Goal: Task Accomplishment & Management: Manage account settings

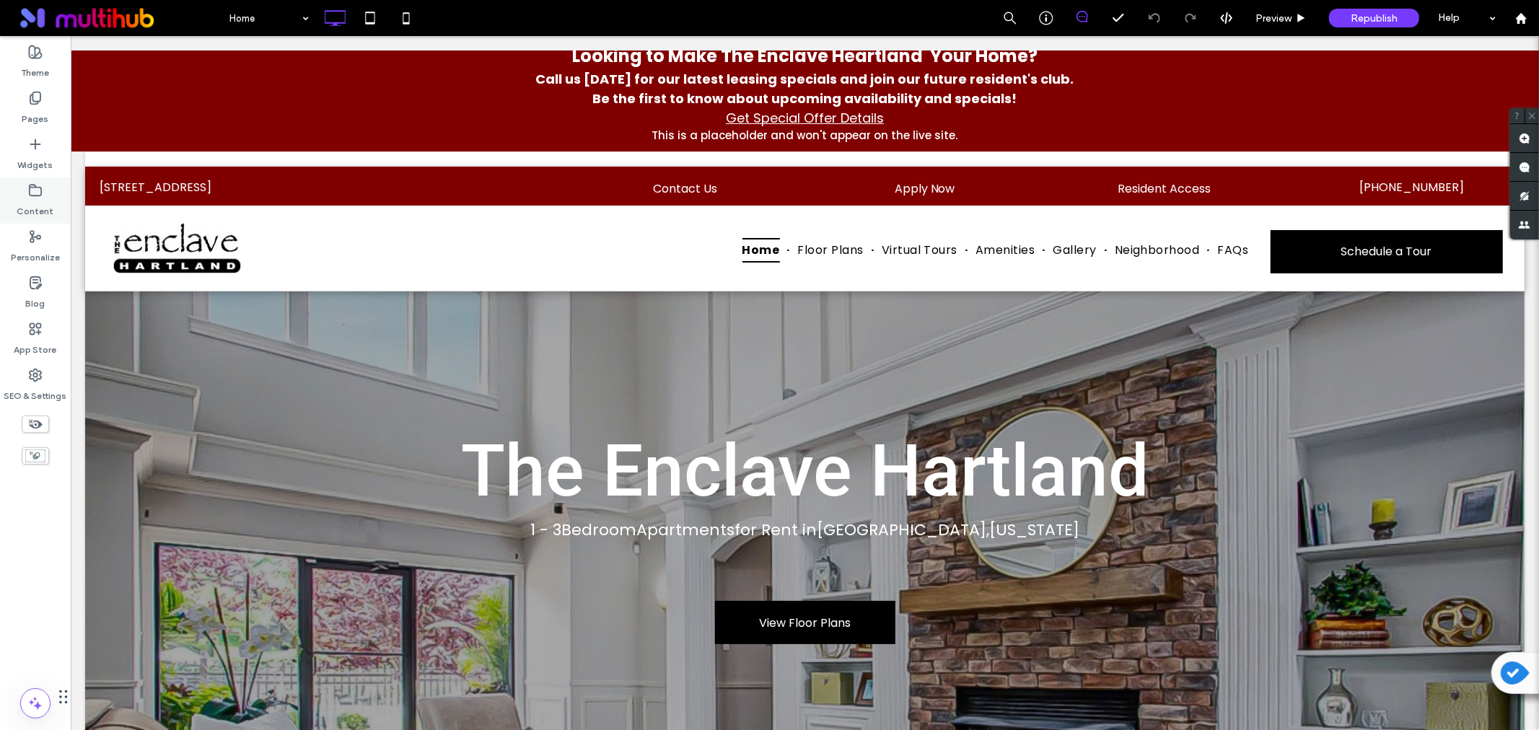
click at [34, 206] on label "Content" at bounding box center [35, 208] width 37 height 20
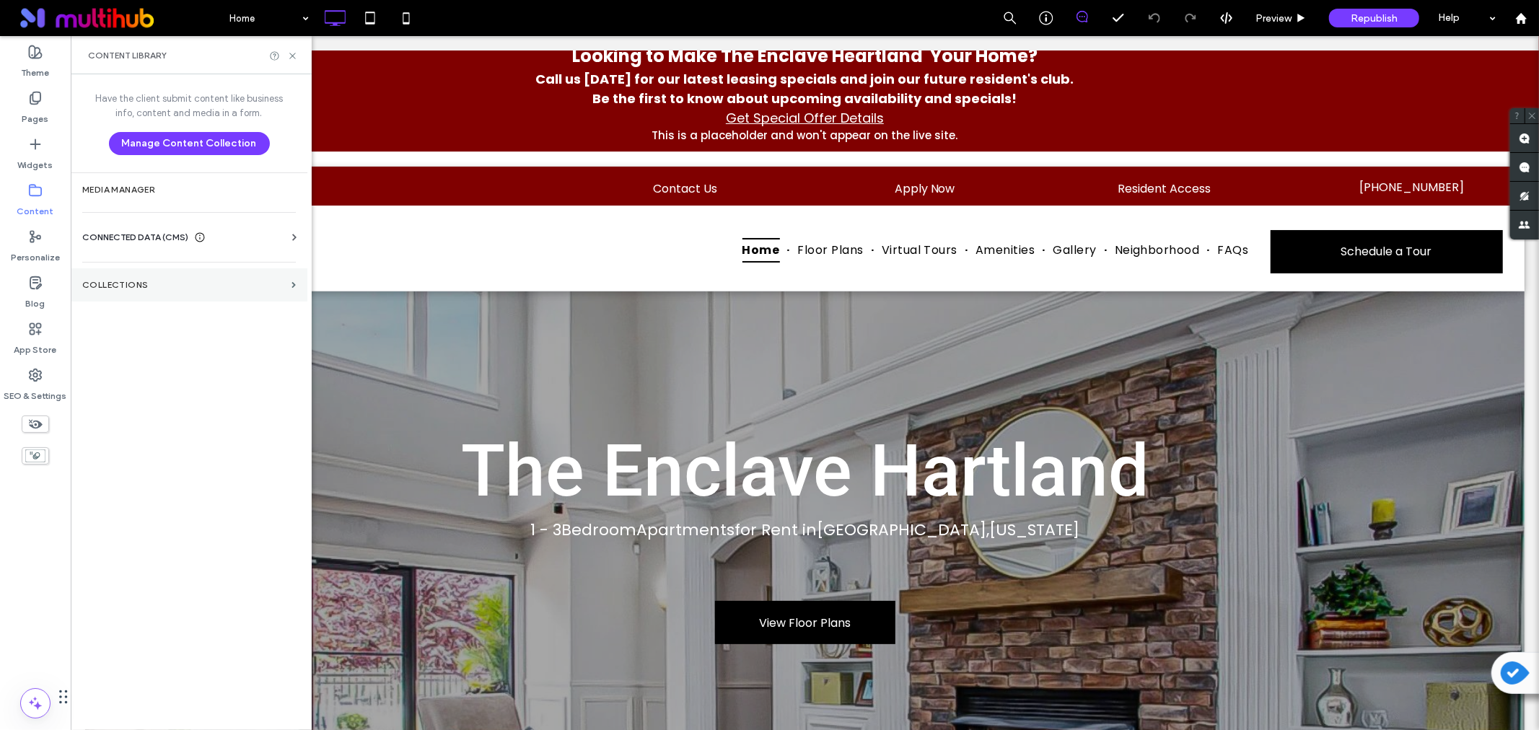
click at [173, 290] on label "Collections" at bounding box center [183, 285] width 203 height 10
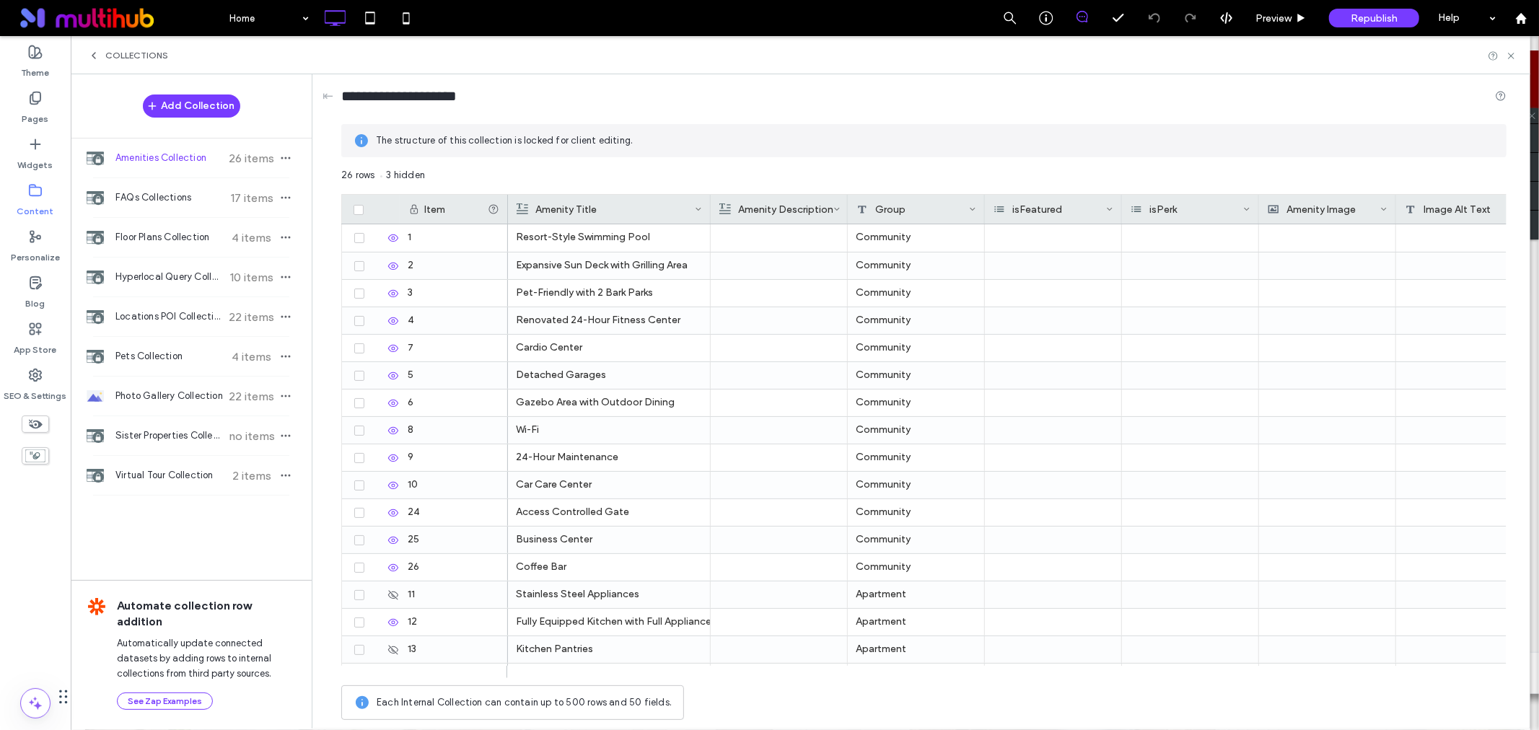
drag, startPoint x: 643, startPoint y: 207, endPoint x: 709, endPoint y: 214, distance: 66.1
click at [709, 214] on div at bounding box center [711, 209] width 6 height 29
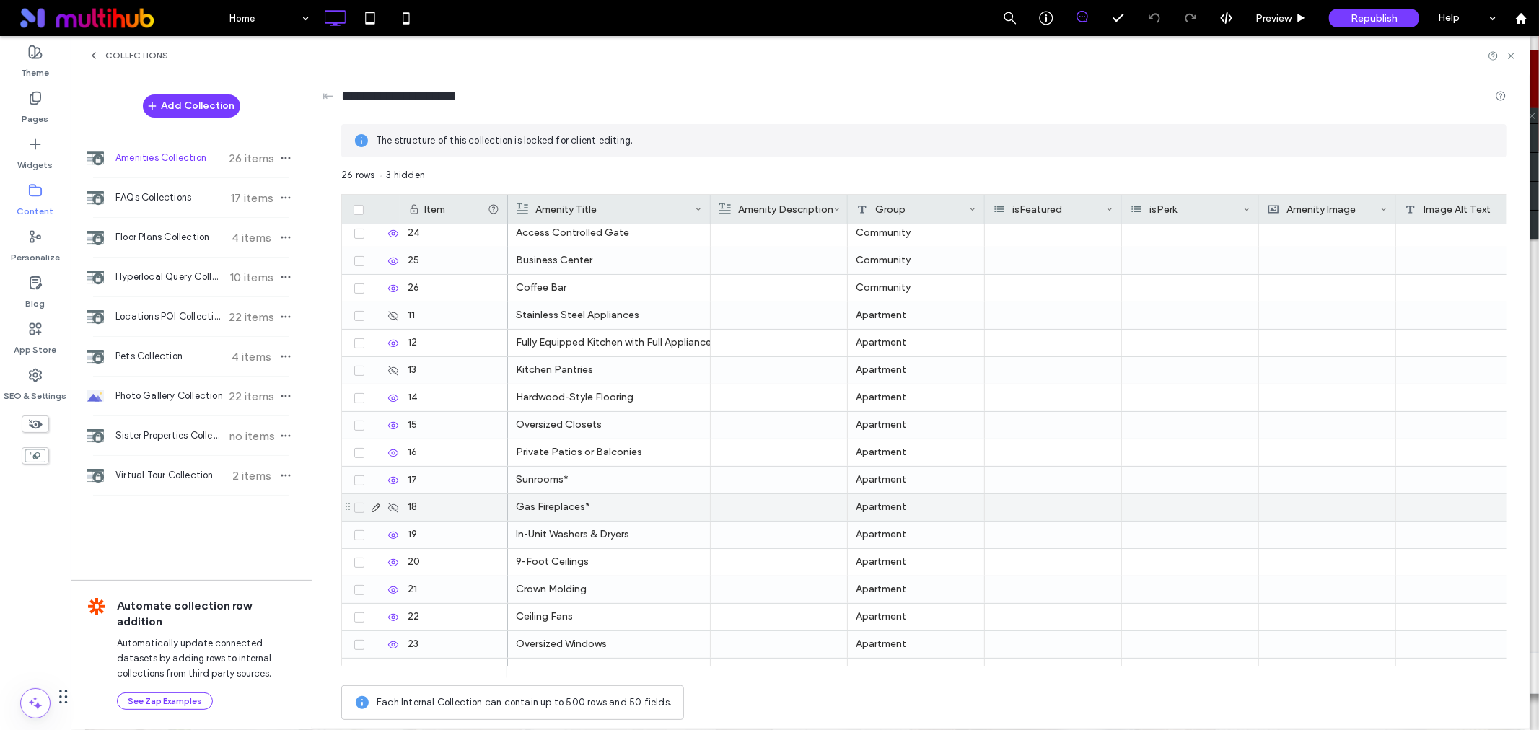
scroll to position [298, 0]
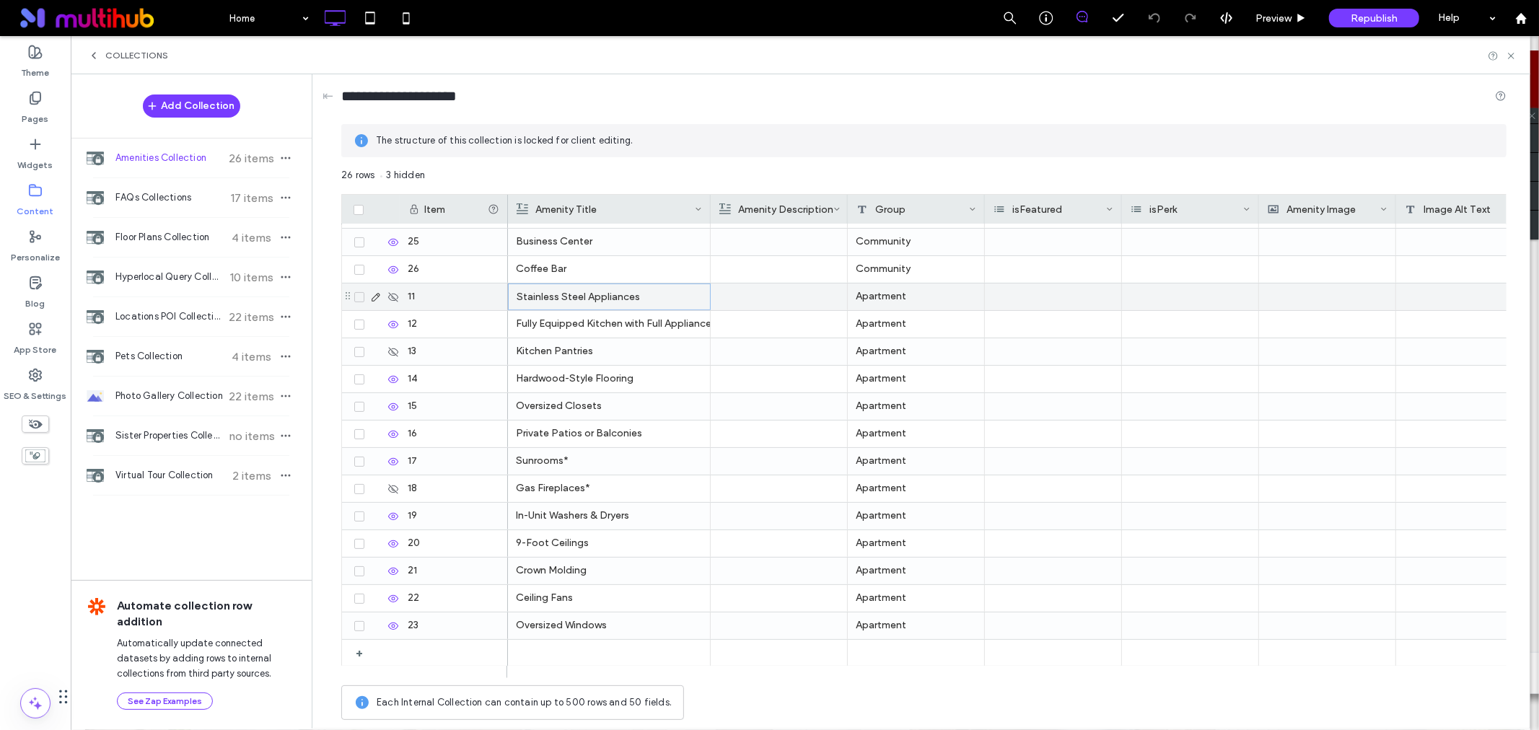
click at [590, 297] on div "Stainless Steel Appliances" at bounding box center [609, 297] width 185 height 26
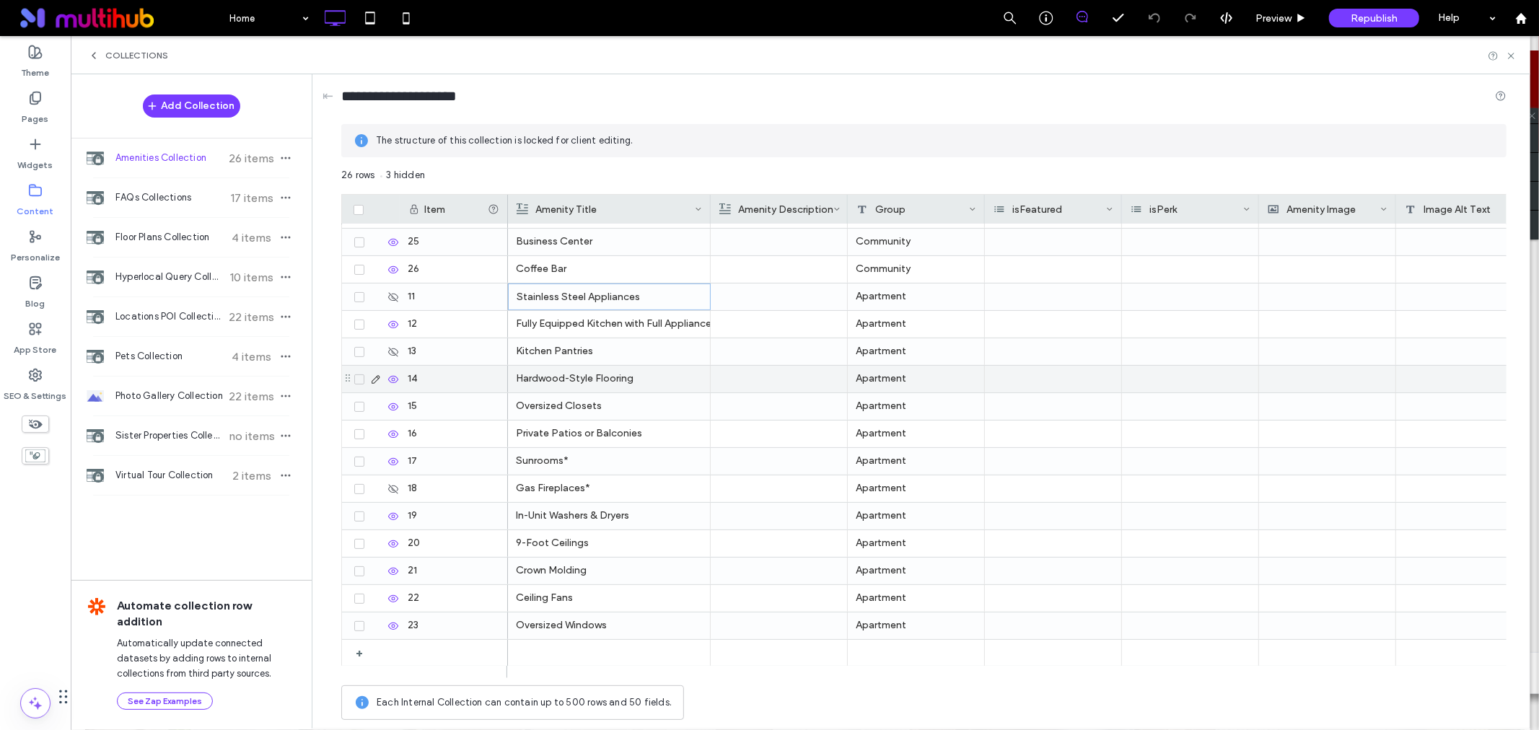
click at [813, 368] on div at bounding box center [779, 379] width 121 height 27
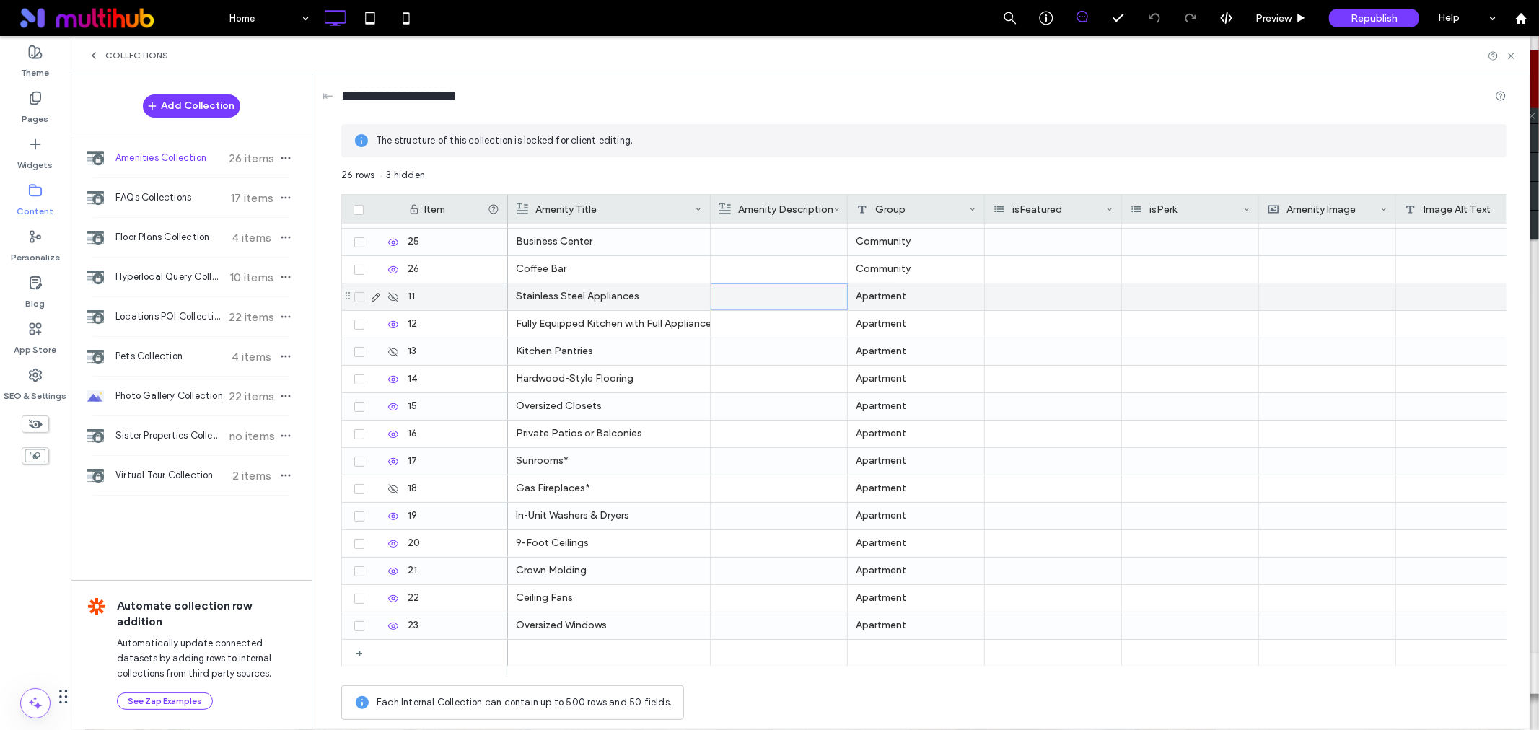
click at [784, 299] on div at bounding box center [779, 296] width 120 height 25
click at [391, 298] on icon at bounding box center [394, 298] width 12 height 12
click at [393, 352] on icon at bounding box center [394, 352] width 12 height 12
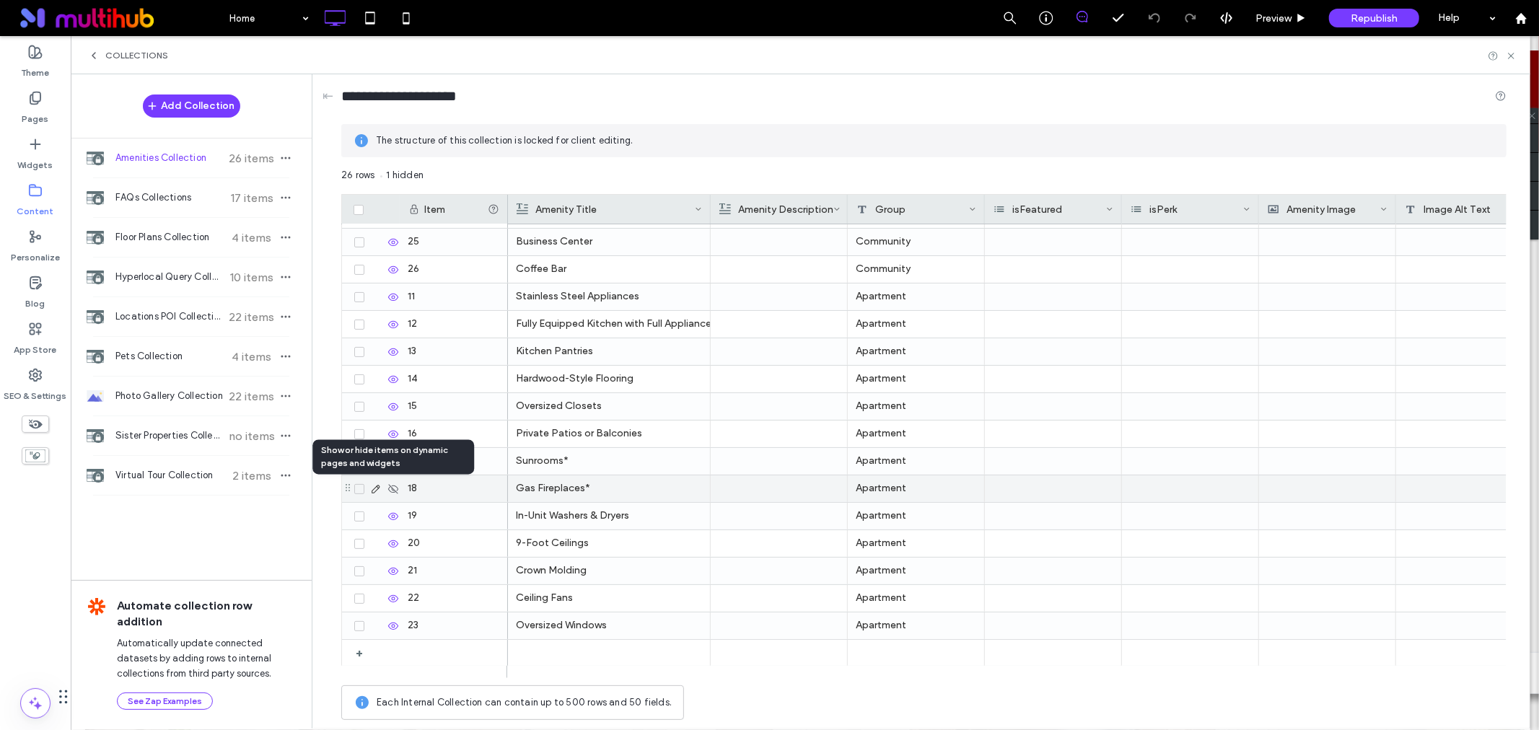
click at [393, 489] on icon at bounding box center [394, 489] width 12 height 12
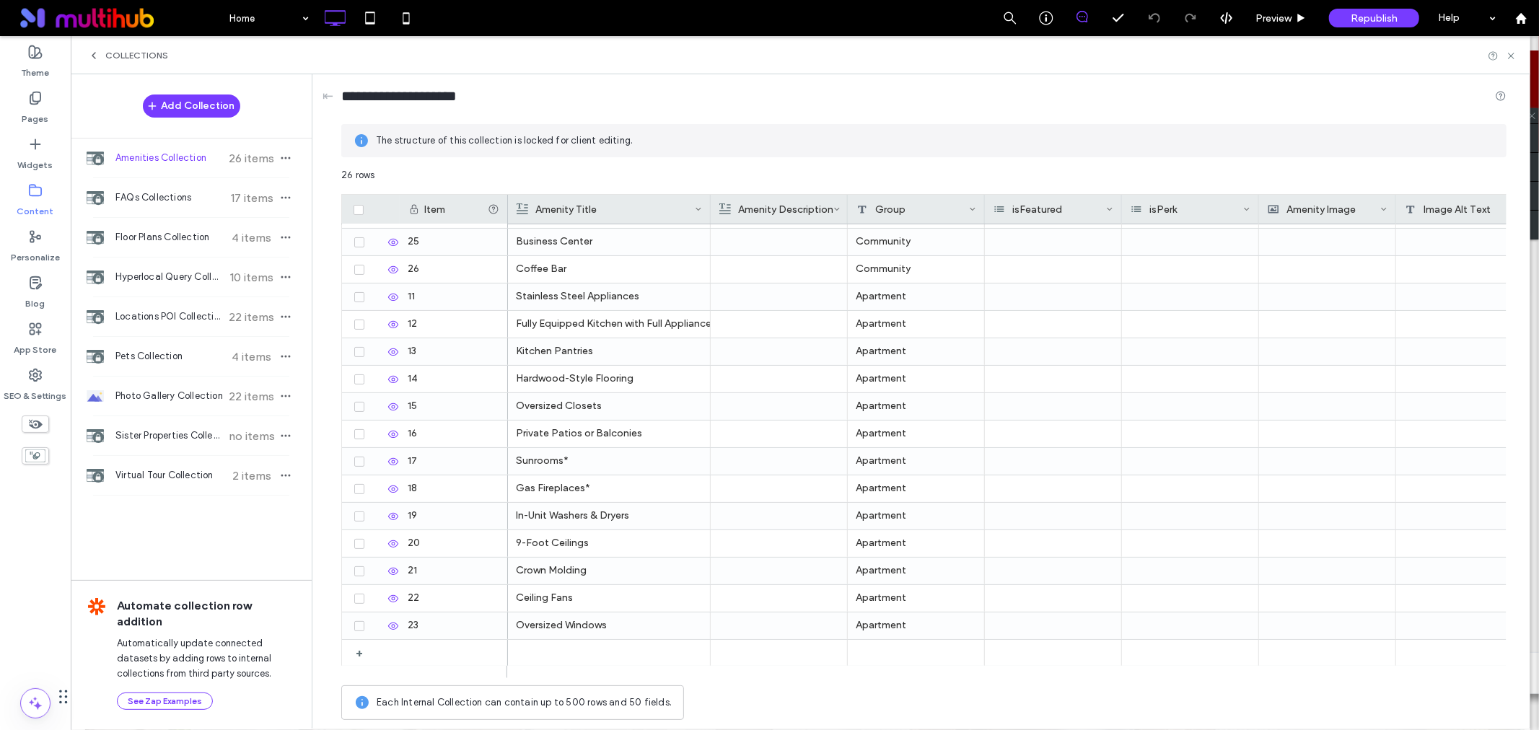
scroll to position [0, 0]
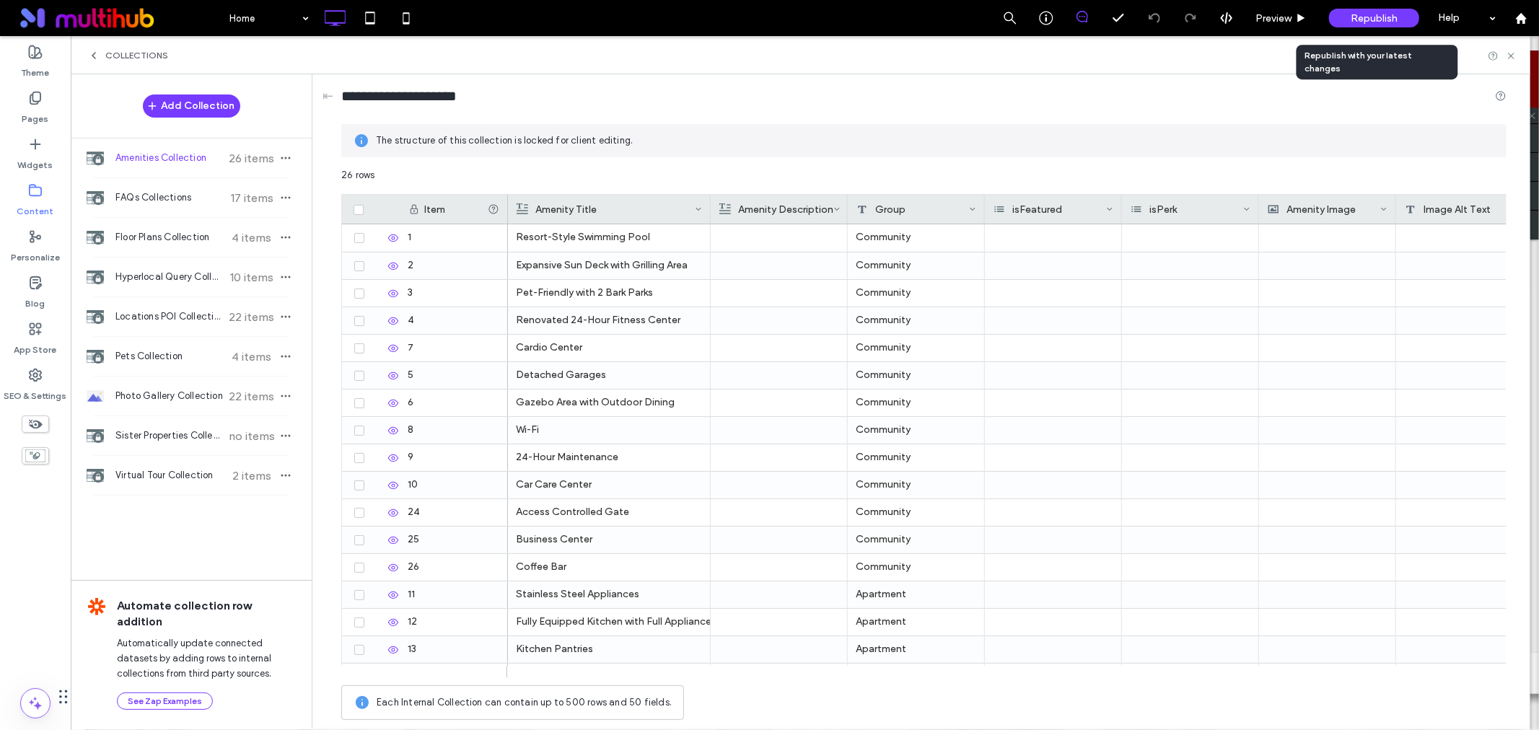
click at [1349, 18] on div "Republish" at bounding box center [1374, 18] width 90 height 19
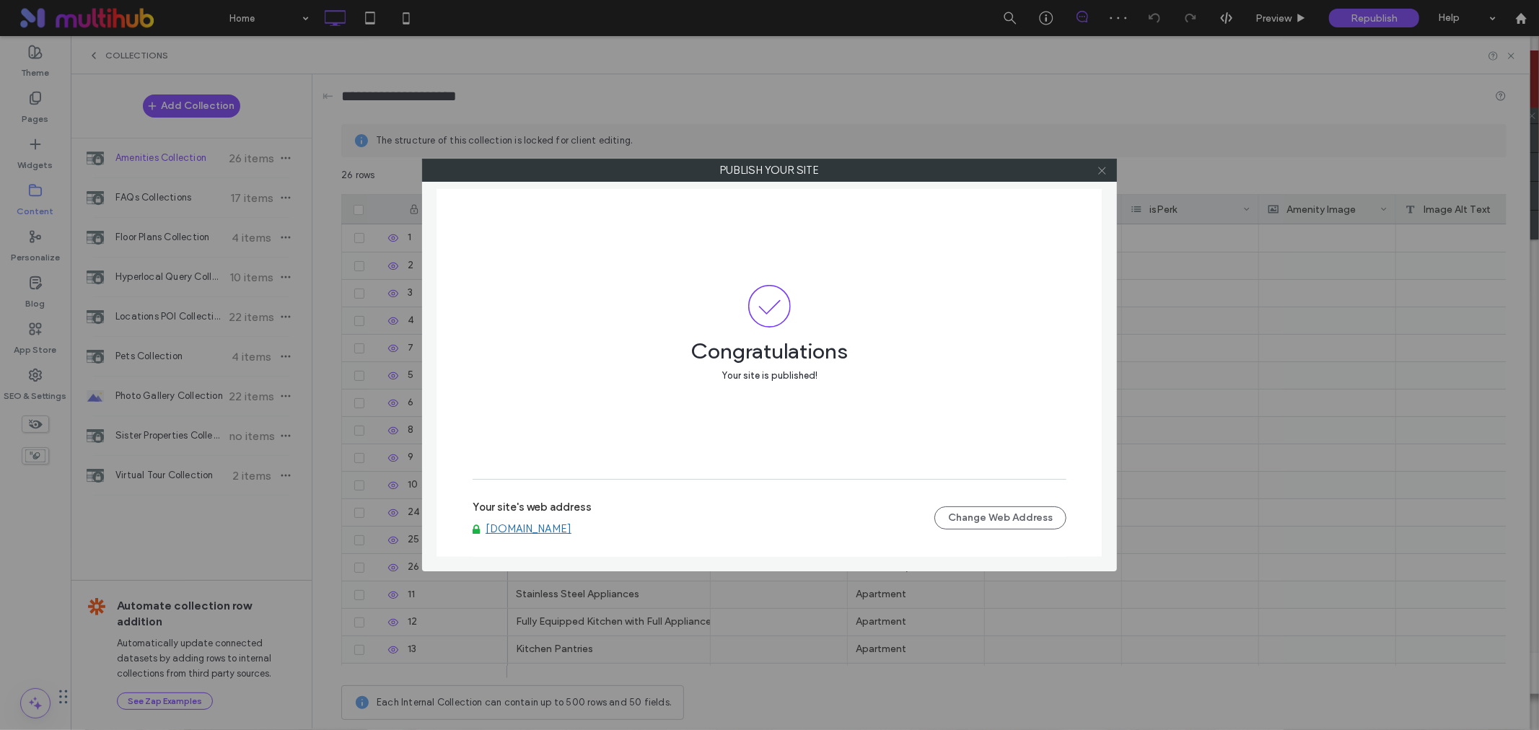
click at [1101, 169] on icon at bounding box center [1102, 170] width 11 height 11
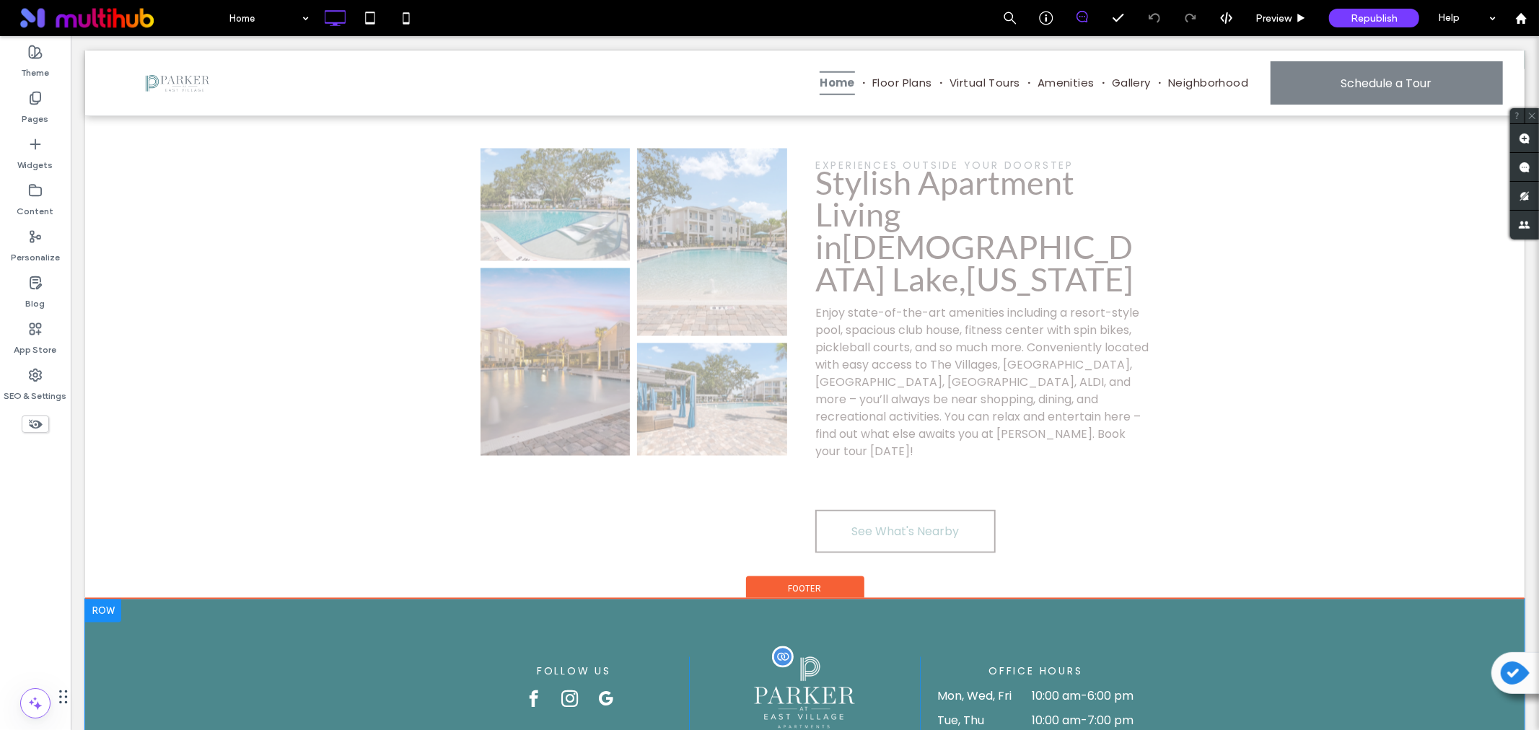
scroll to position [2195, 0]
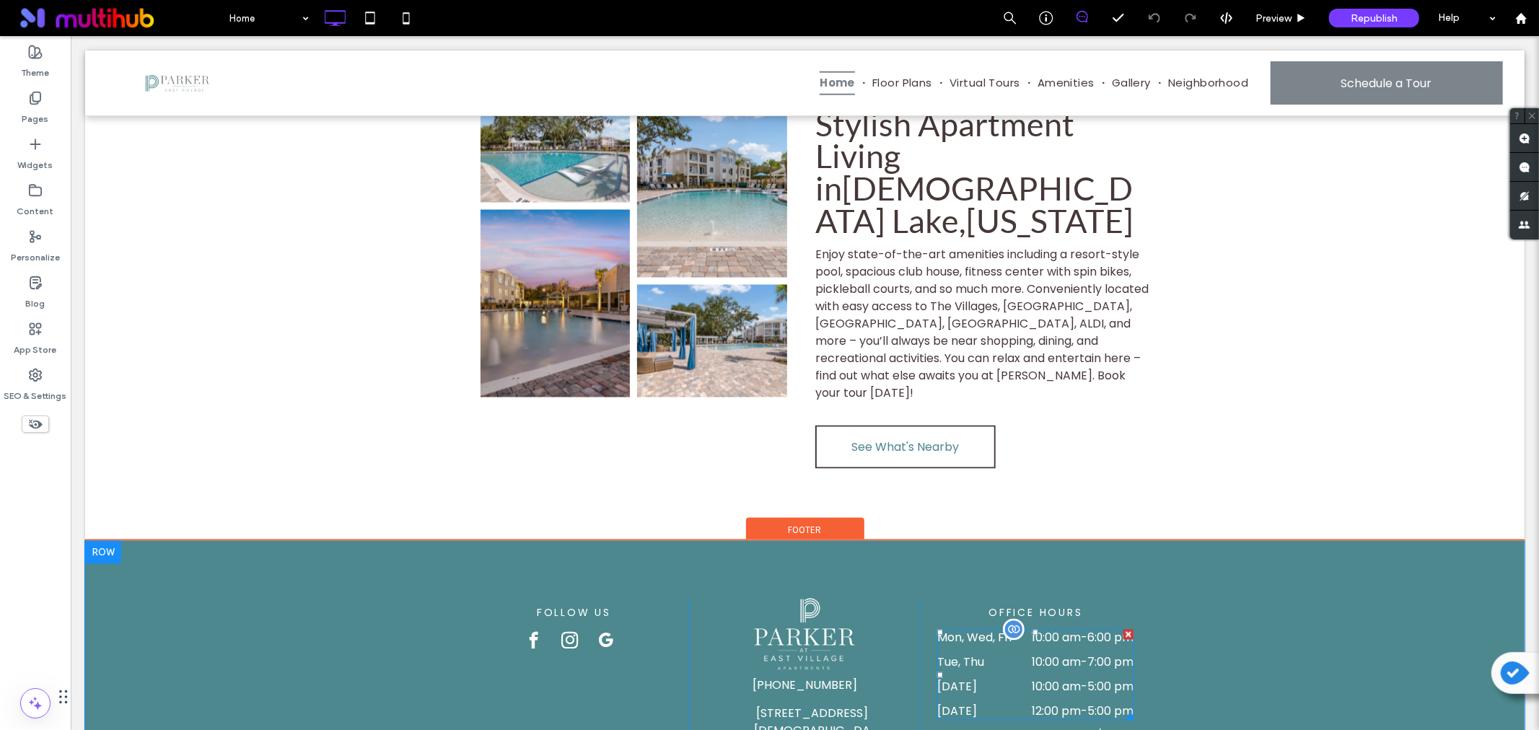
click at [1049, 678] on time "10:00 am" at bounding box center [1055, 686] width 49 height 17
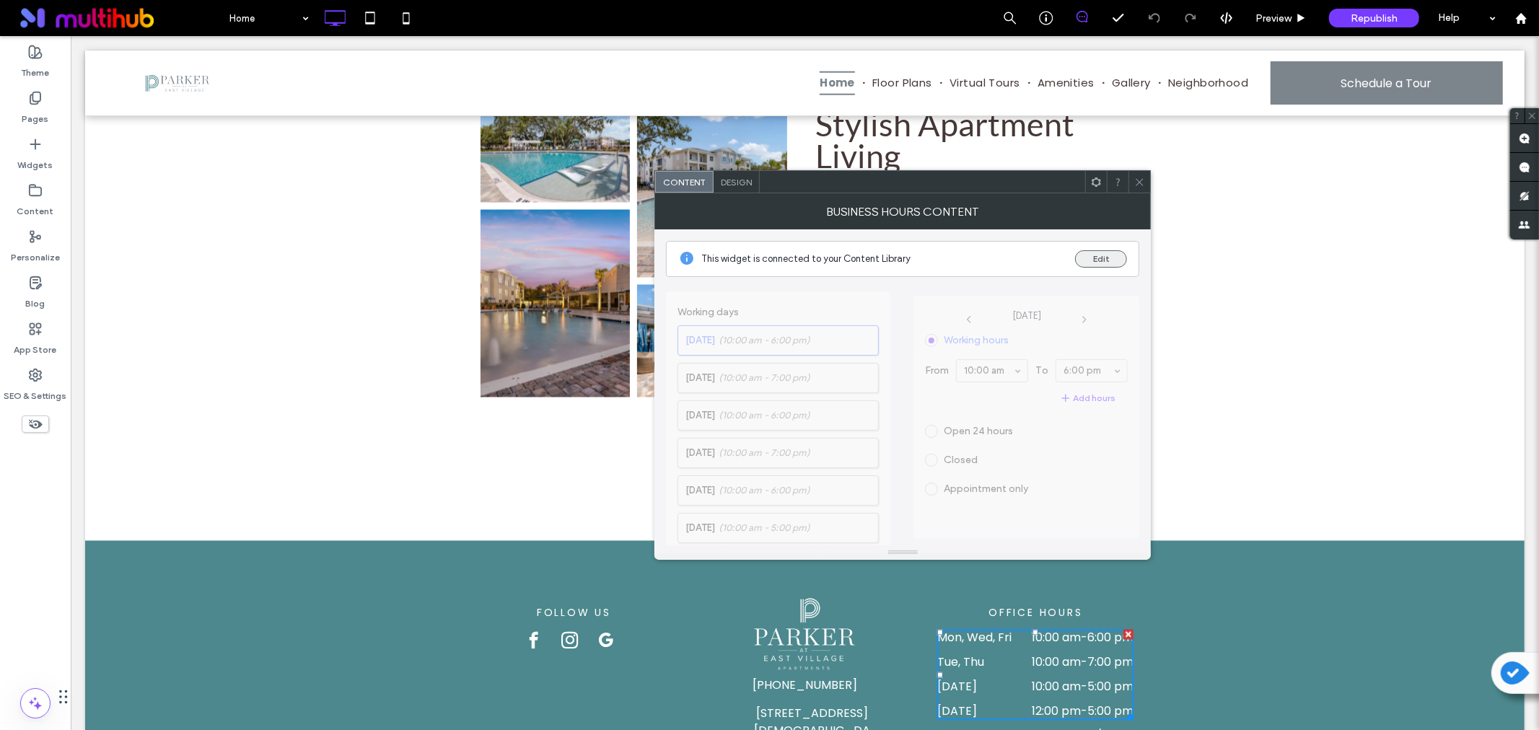
click at [1109, 266] on button "Edit" at bounding box center [1101, 258] width 52 height 17
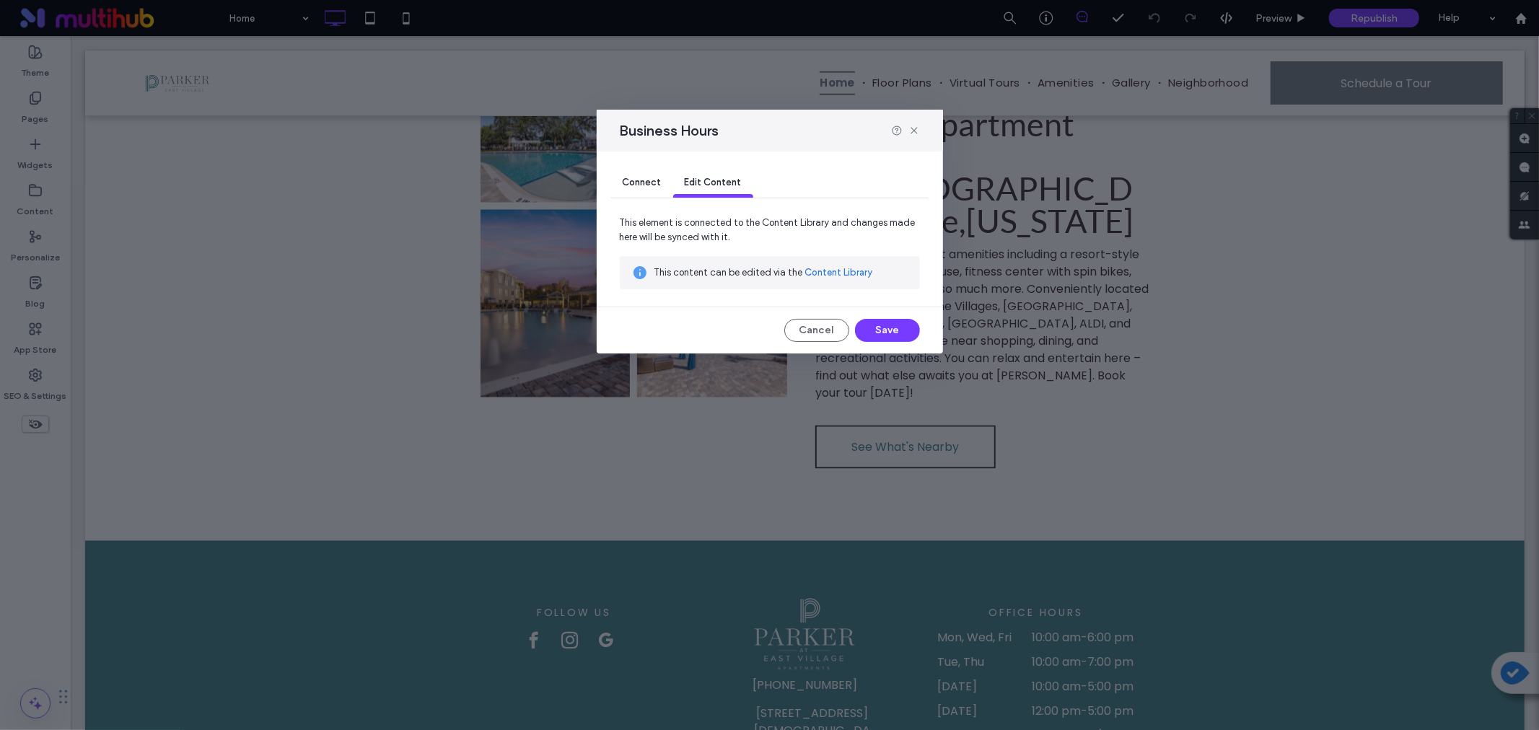
click at [836, 269] on link "Content Library" at bounding box center [839, 273] width 68 height 14
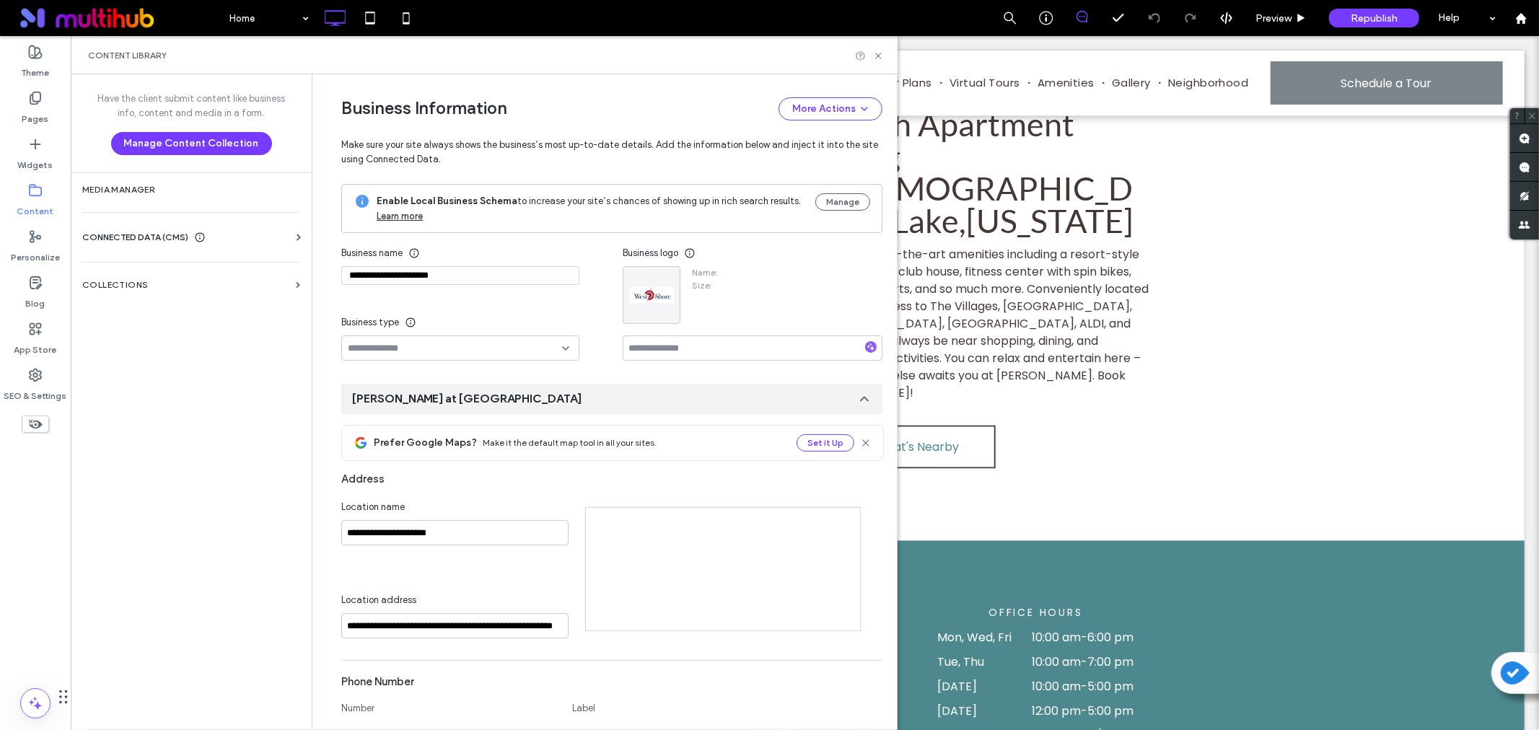
type input "**********"
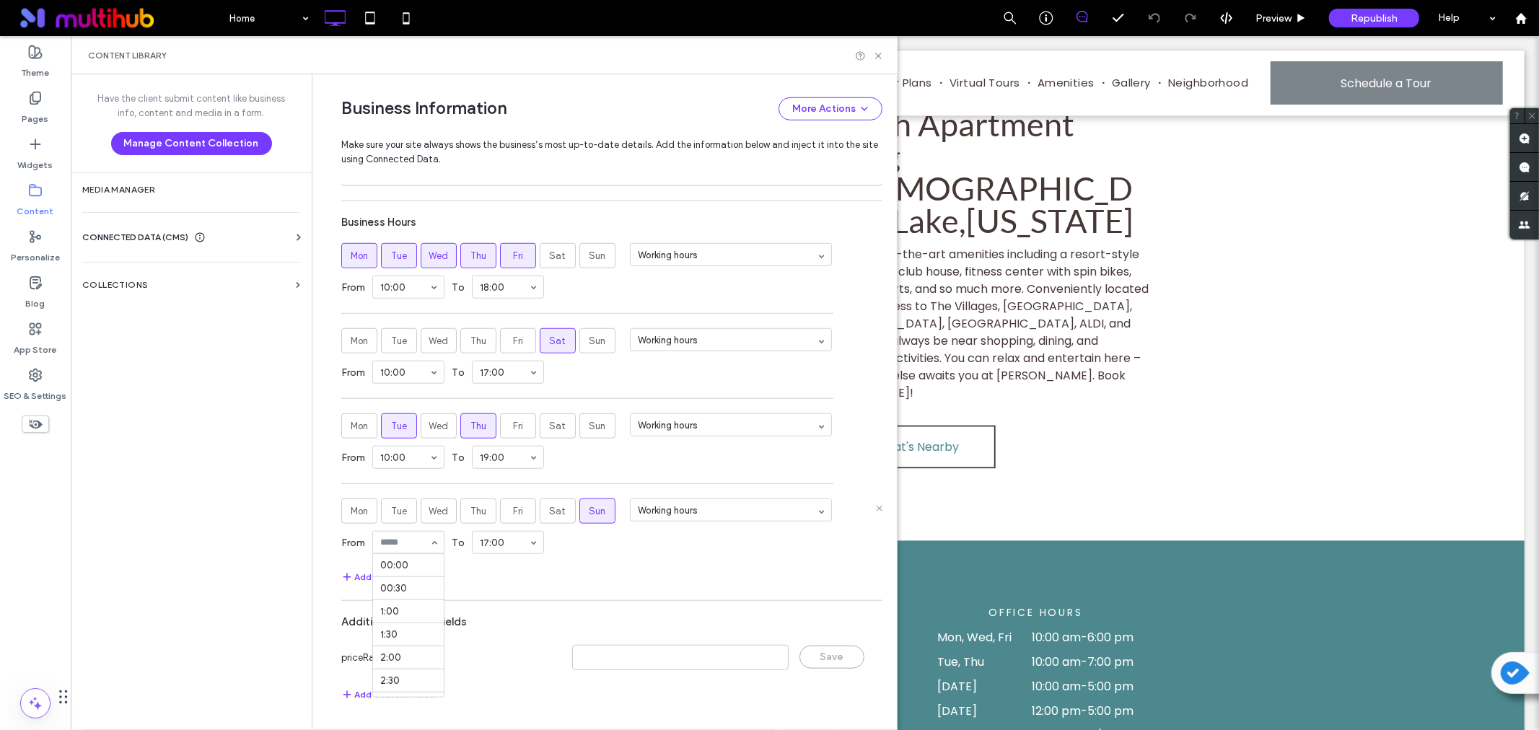
scroll to position [565, 0]
click at [561, 576] on div "Add Hours" at bounding box center [611, 577] width 541 height 17
click at [878, 55] on use at bounding box center [878, 56] width 6 height 6
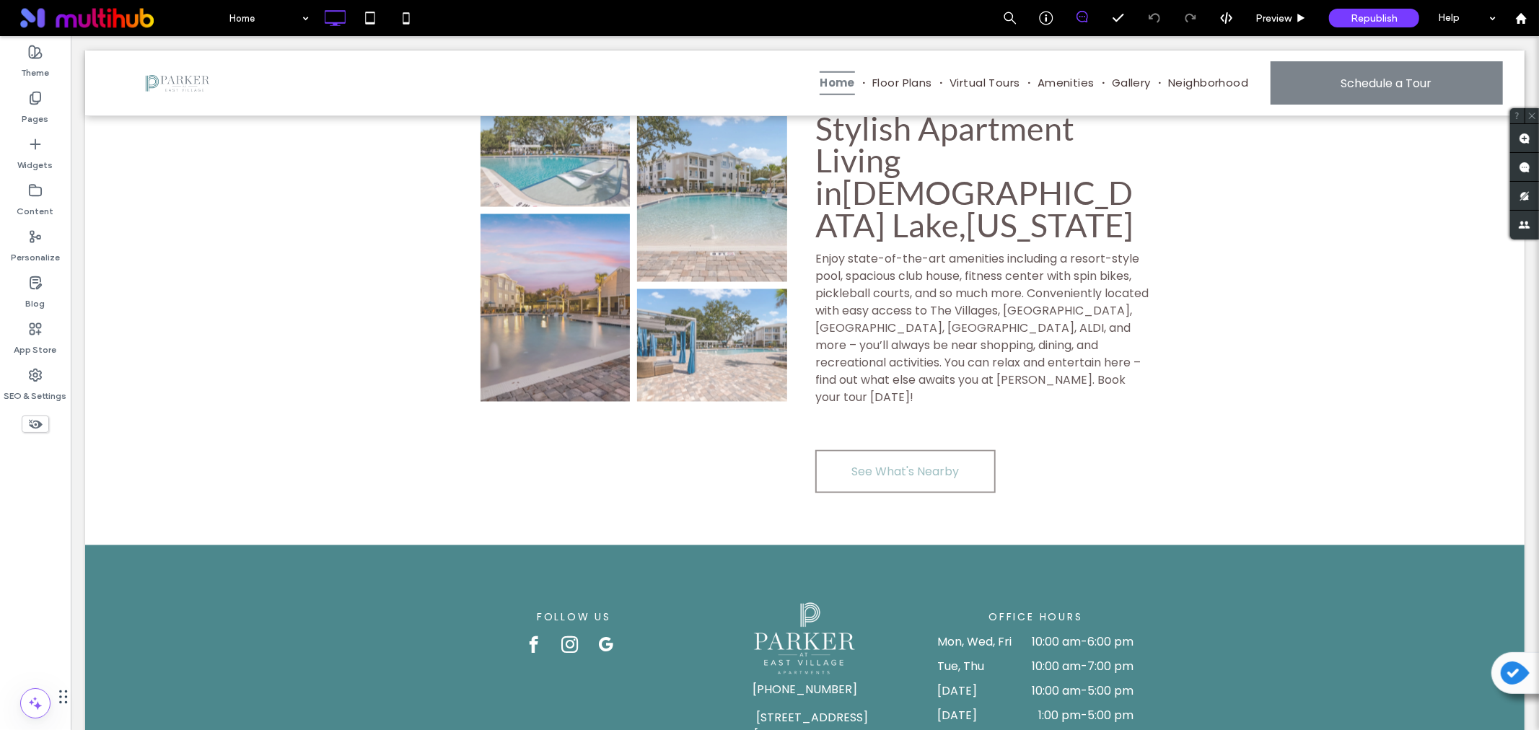
scroll to position [2195, 0]
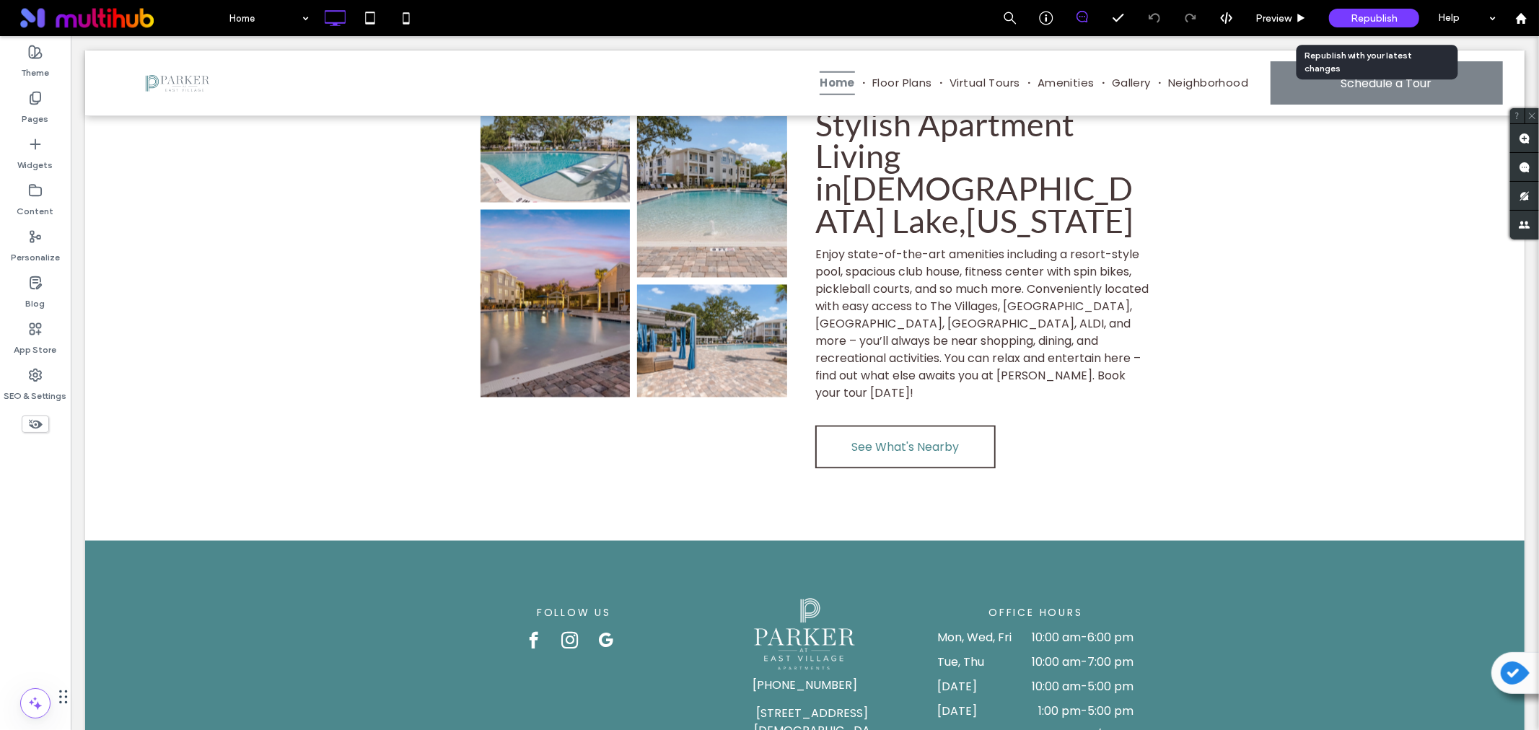
click at [1348, 23] on div "Republish" at bounding box center [1374, 18] width 90 height 19
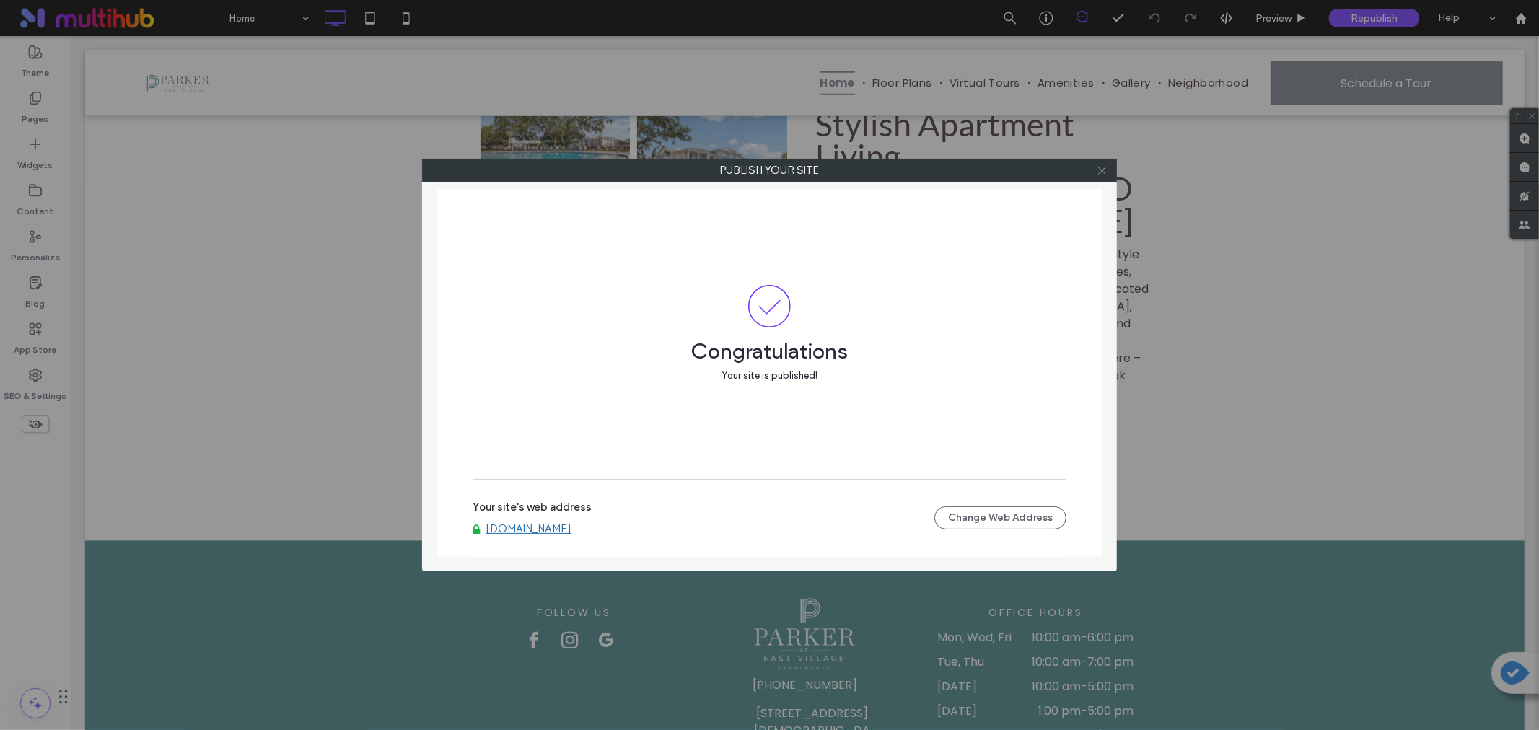
click at [1100, 169] on icon at bounding box center [1102, 170] width 11 height 11
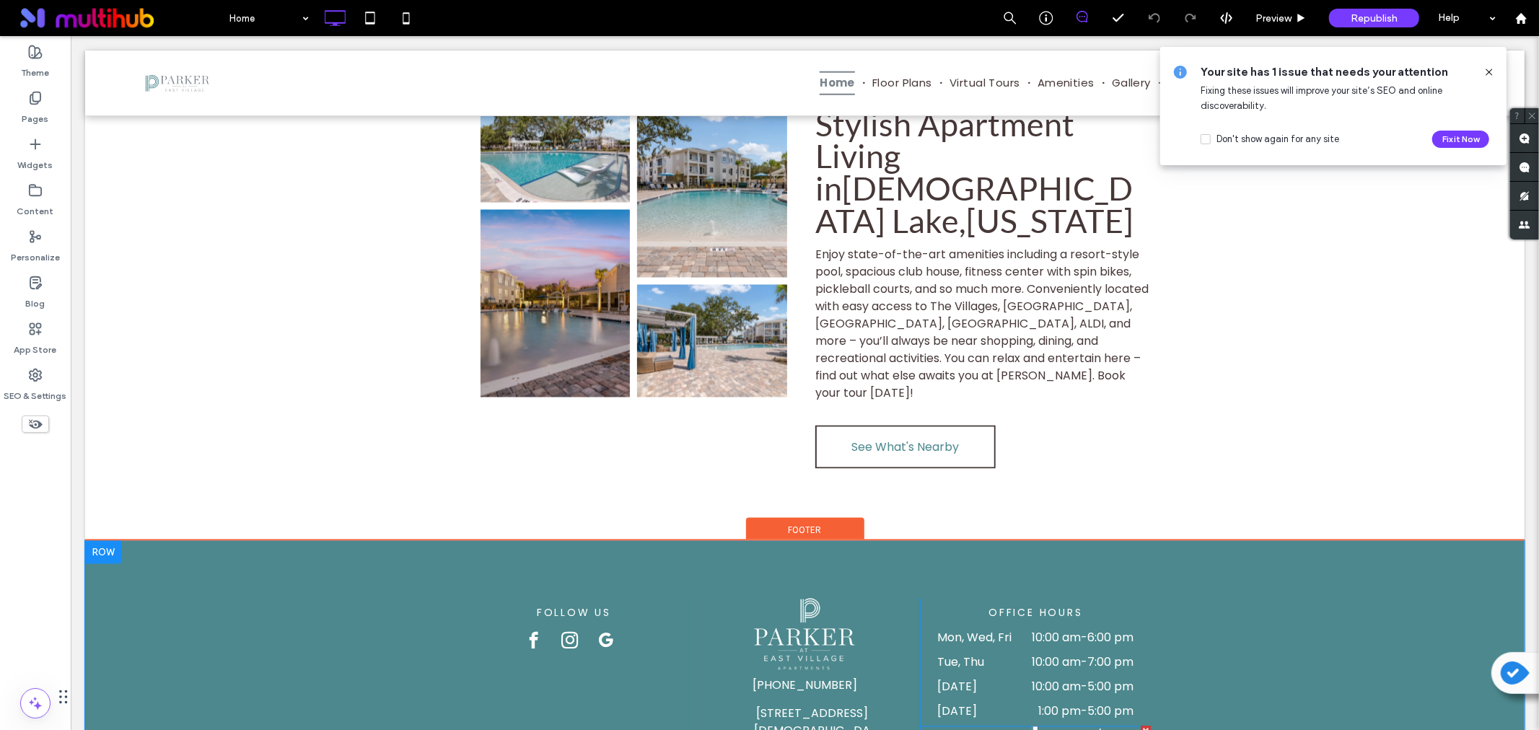
click at [1074, 727] on span "Leasing Office Closed 9/1" at bounding box center [1035, 735] width 140 height 17
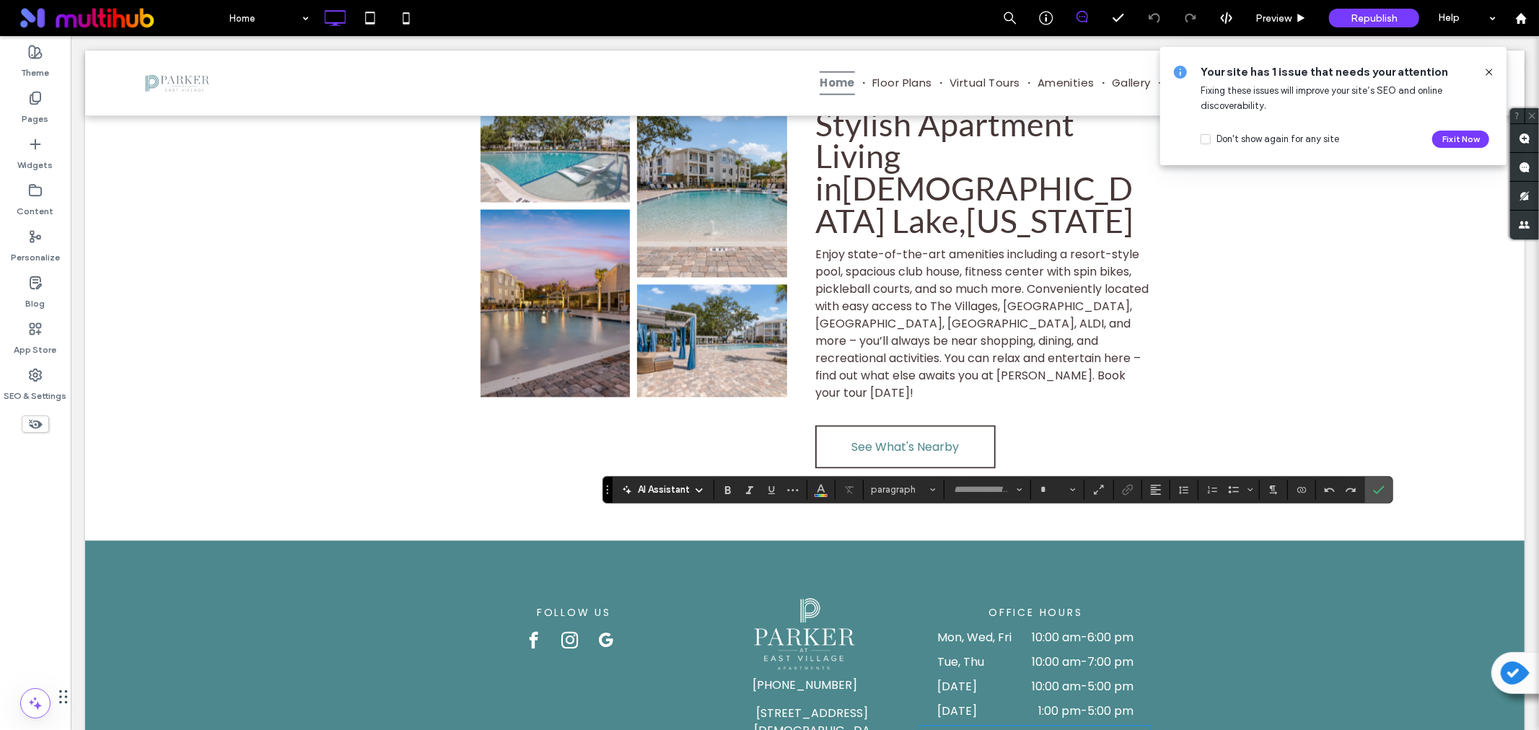
type input "*******"
type input "**"
click at [1213, 556] on div "**********" at bounding box center [804, 682] width 1440 height 284
click at [1333, 540] on div "**********" at bounding box center [804, 682] width 1440 height 284
click at [1101, 629] on time "6:00 pm" at bounding box center [1110, 637] width 46 height 17
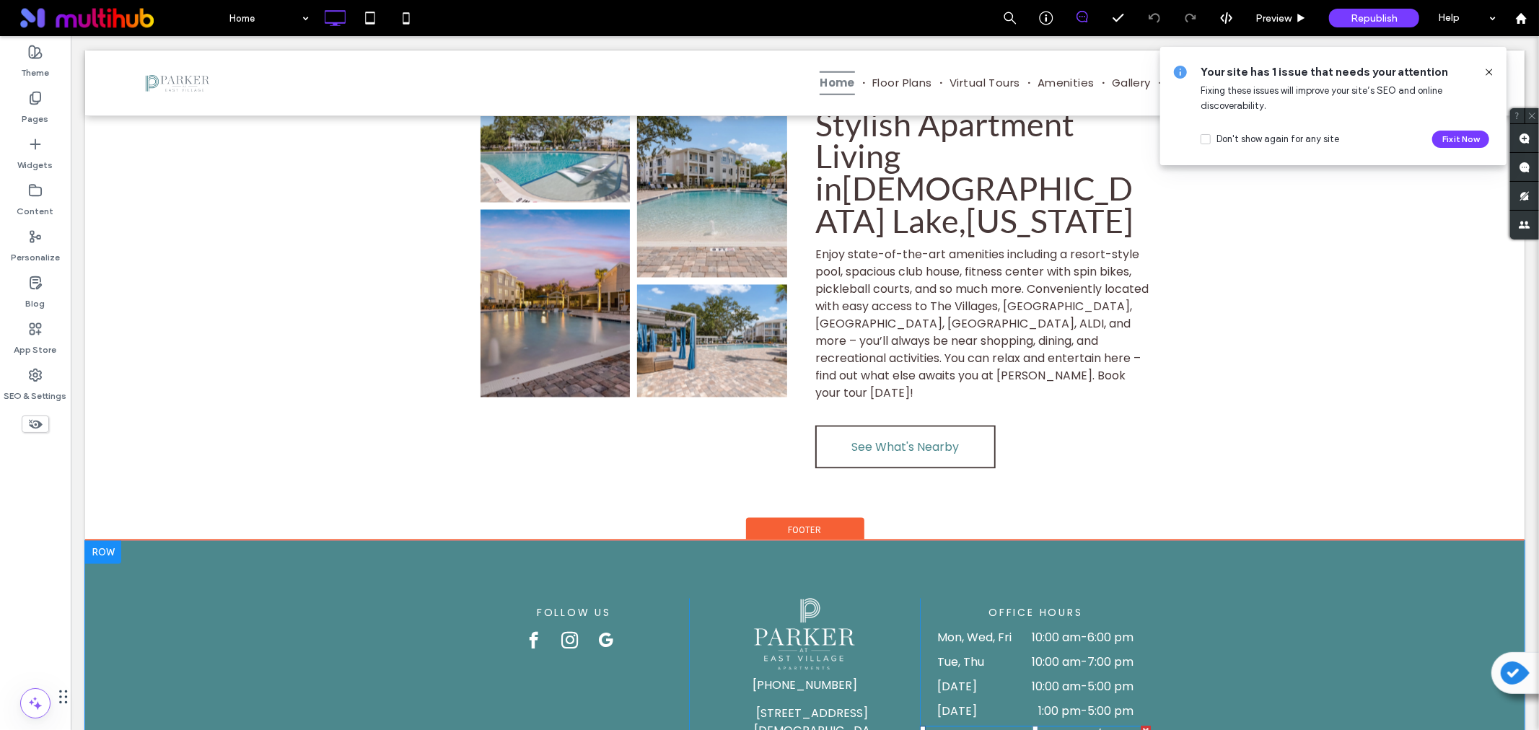
click at [1140, 726] on div at bounding box center [1145, 731] width 10 height 10
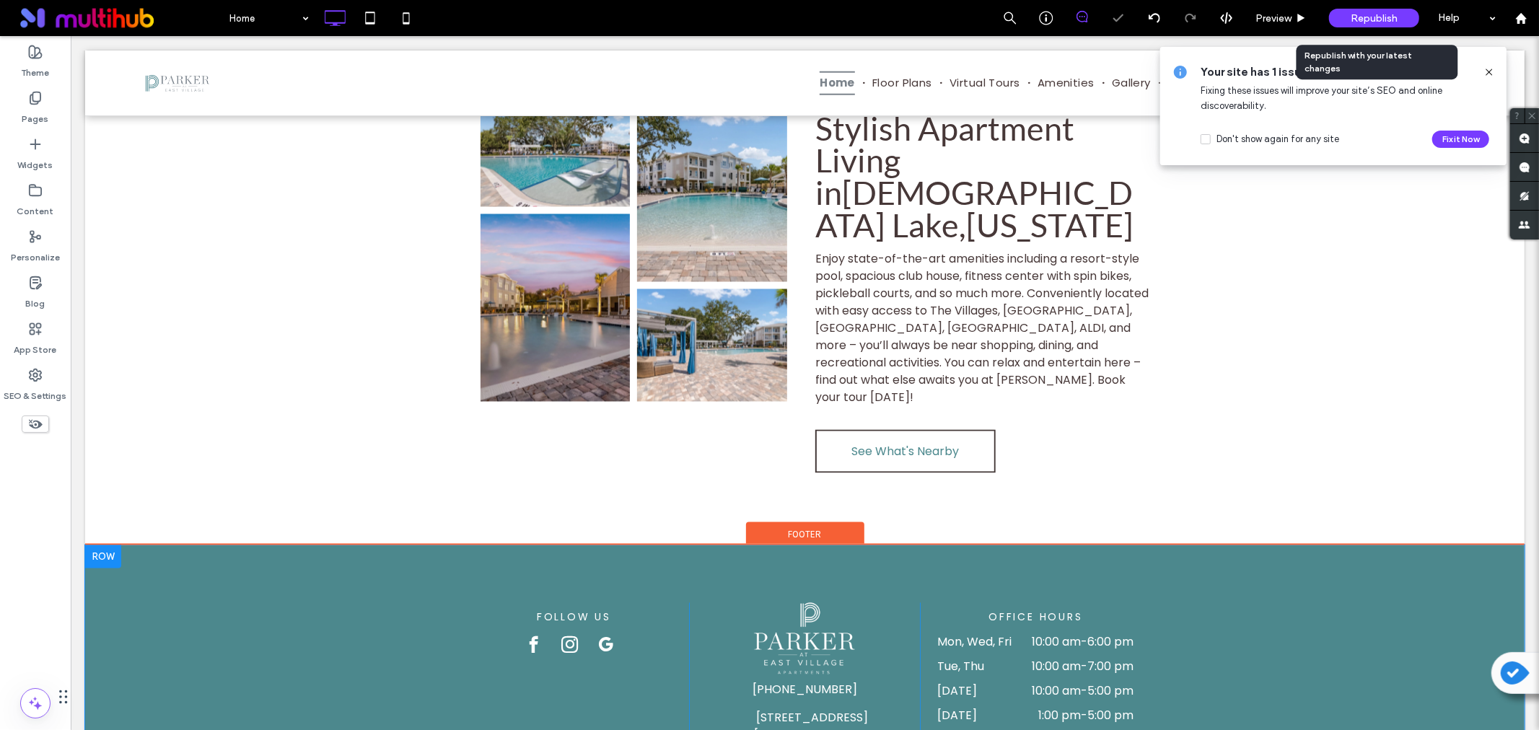
click at [1340, 17] on div "Republish" at bounding box center [1374, 18] width 90 height 19
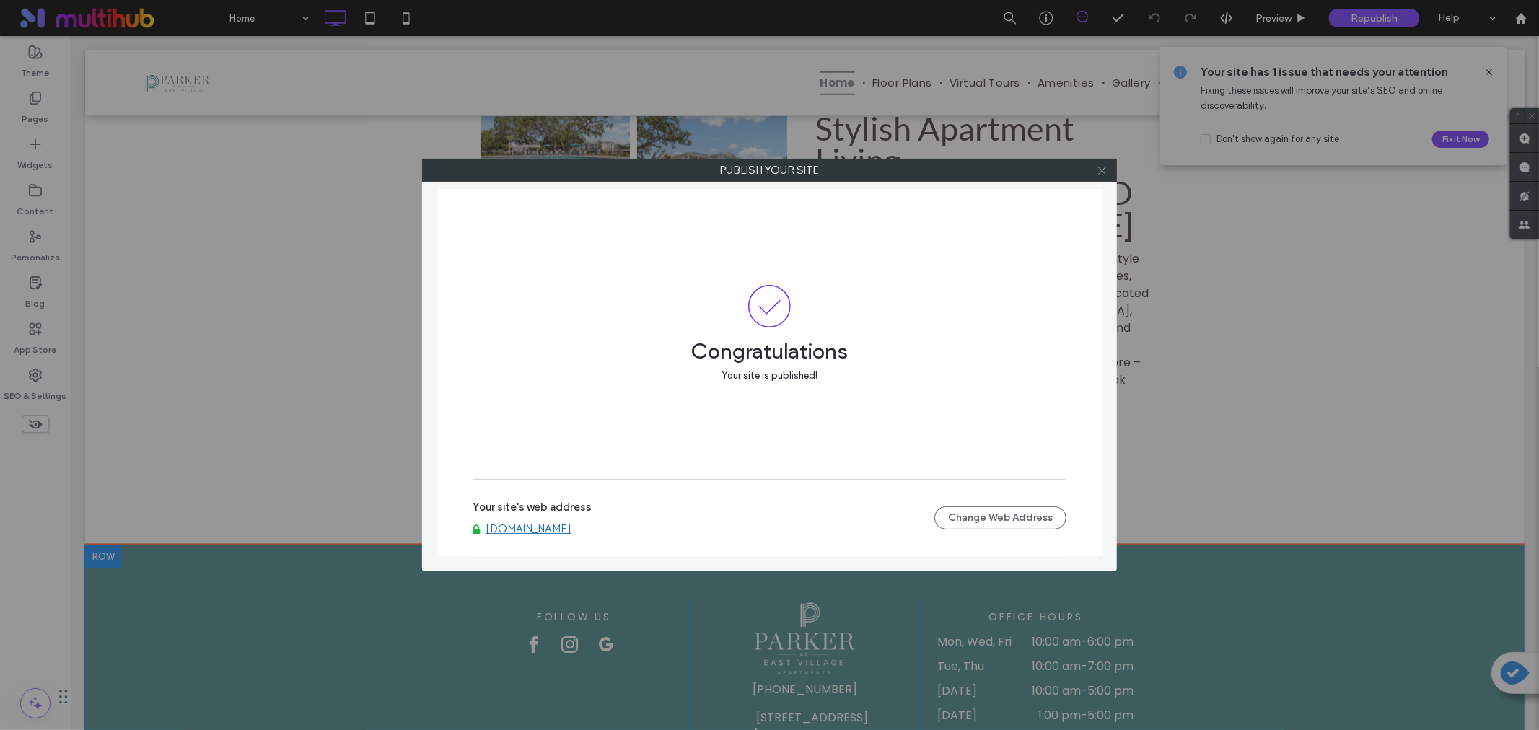
click at [1105, 175] on icon at bounding box center [1102, 170] width 11 height 11
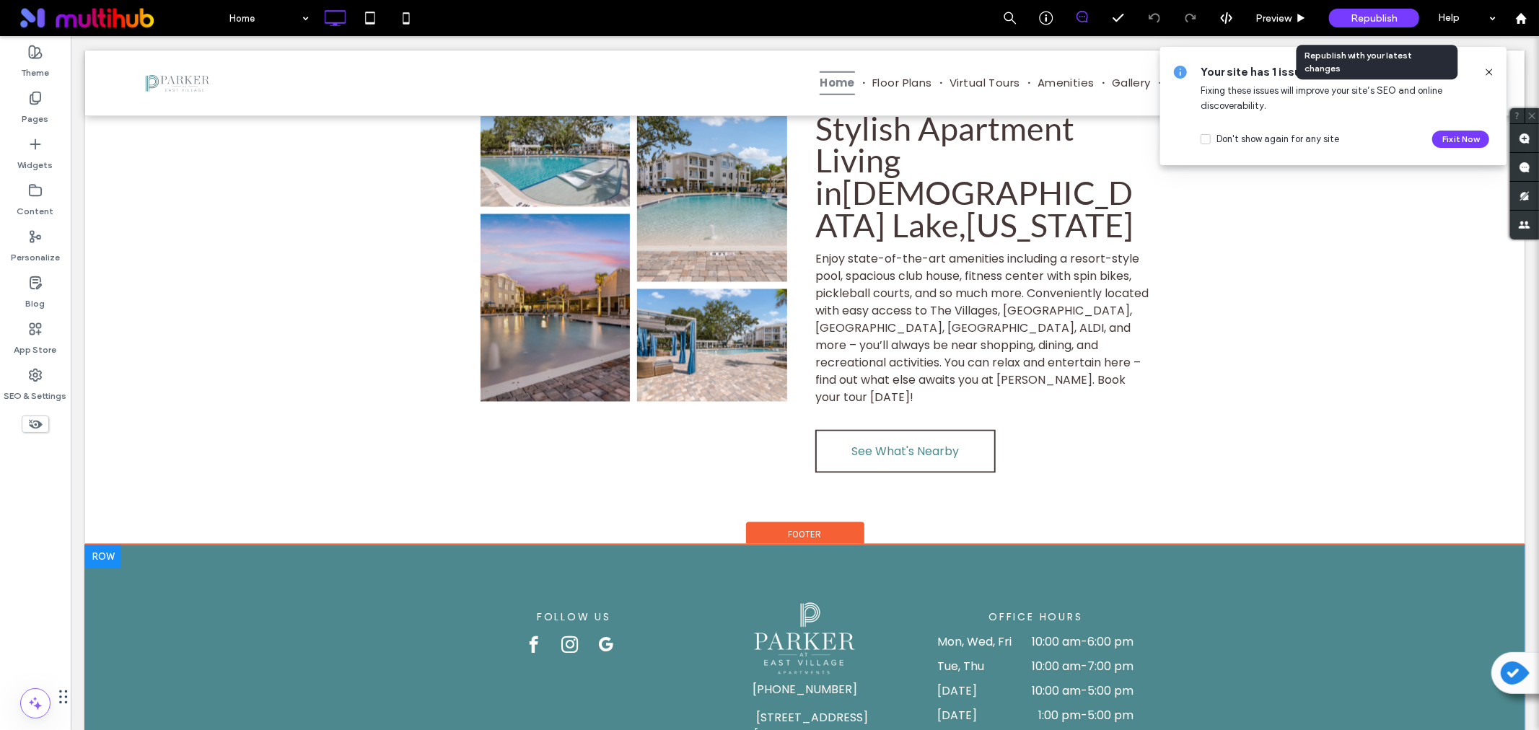
click at [1353, 26] on div "Republish" at bounding box center [1374, 18] width 90 height 19
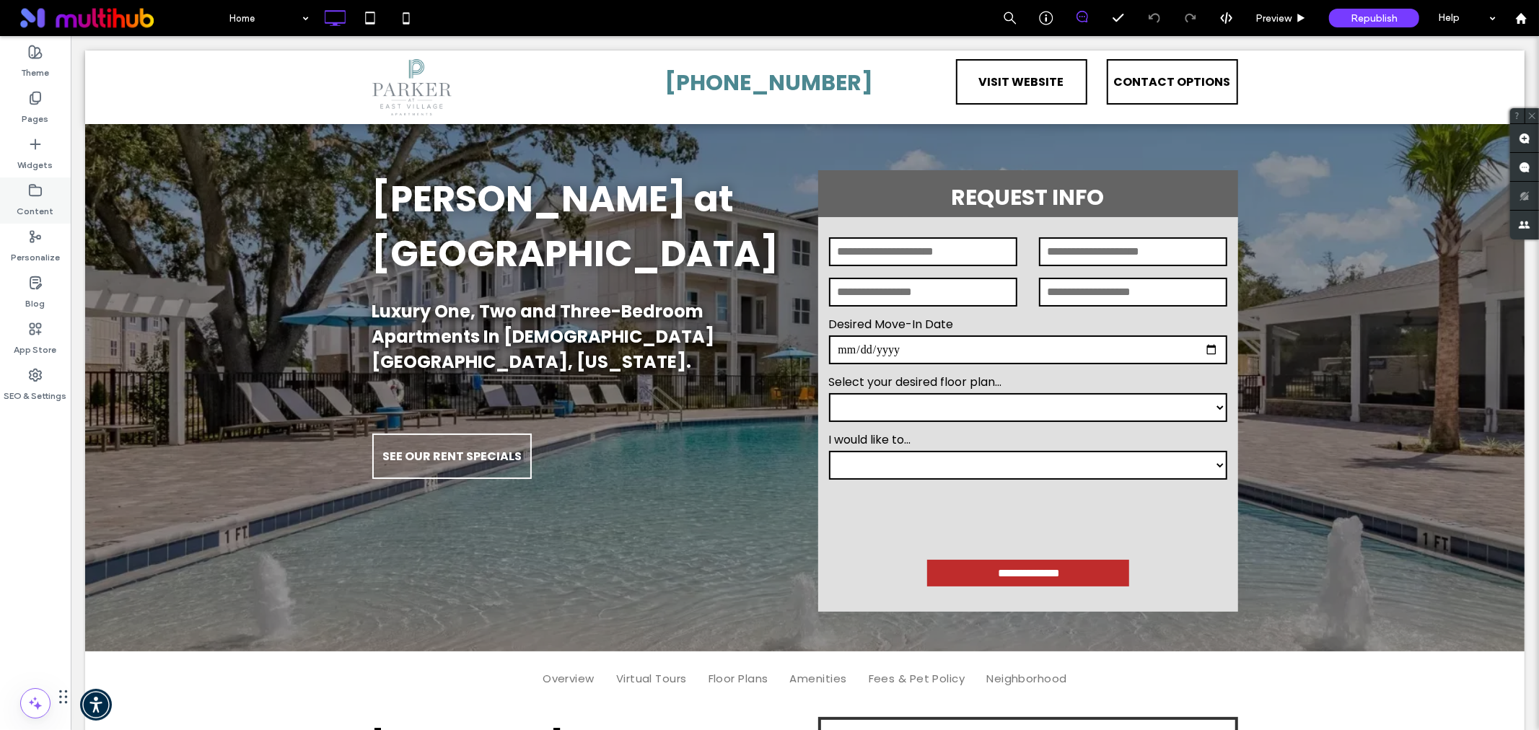
click at [32, 211] on label "Content" at bounding box center [35, 208] width 37 height 20
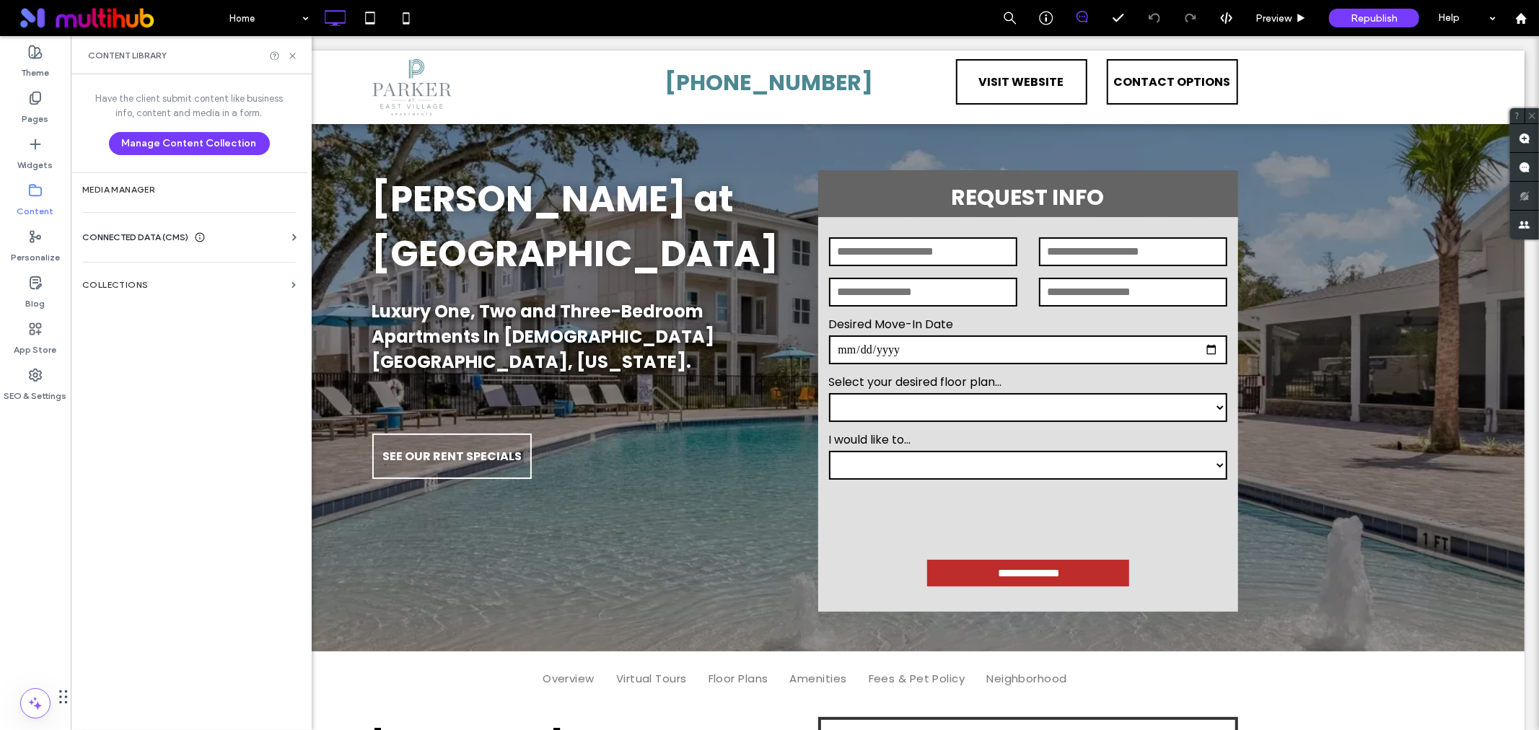
click at [110, 246] on div "Business Info Business Text Business Images Find and Replace" at bounding box center [191, 251] width 219 height 12
click at [123, 238] on span "CONNECTED DATA (CMS)" at bounding box center [135, 237] width 106 height 14
click at [199, 284] on section "Business Info" at bounding box center [191, 272] width 219 height 33
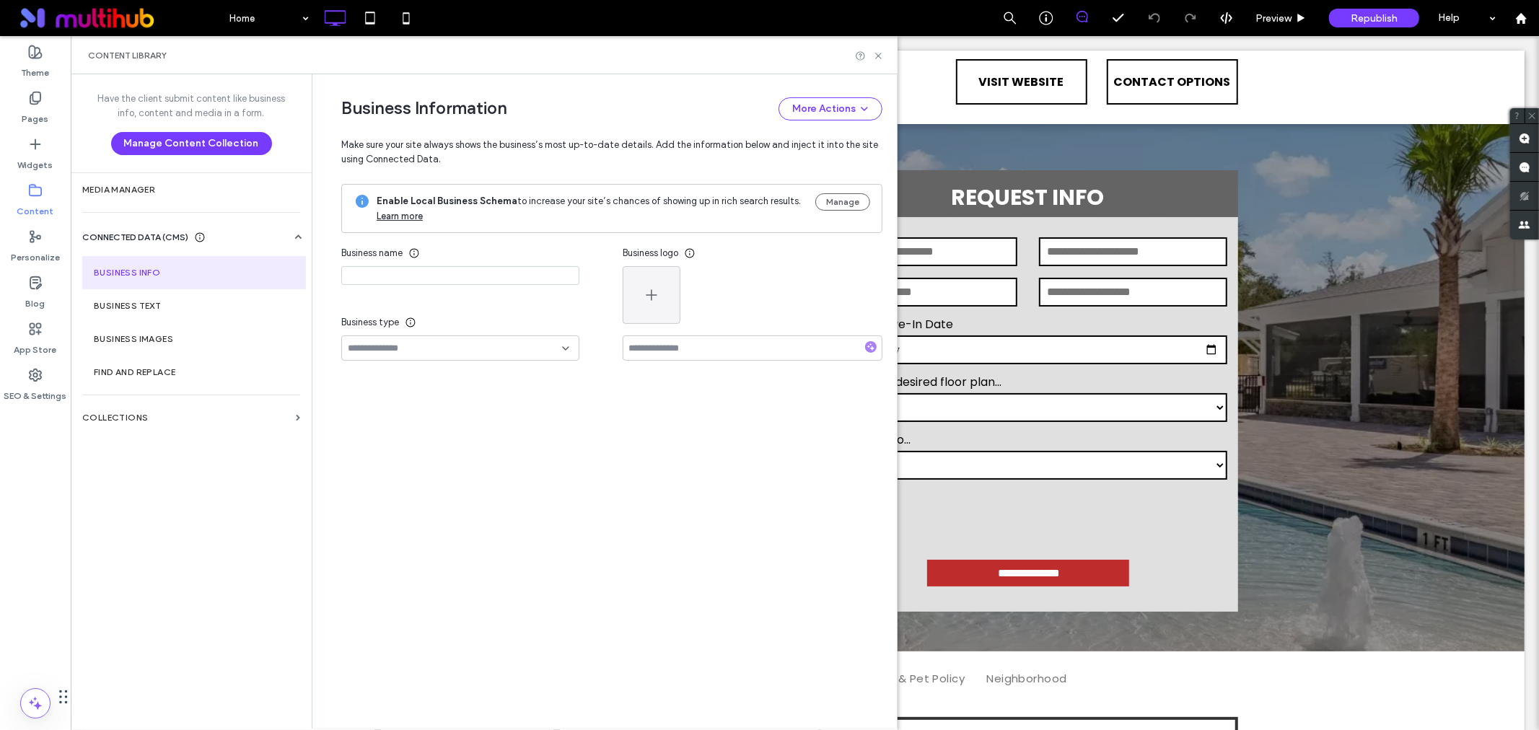
type input "**********"
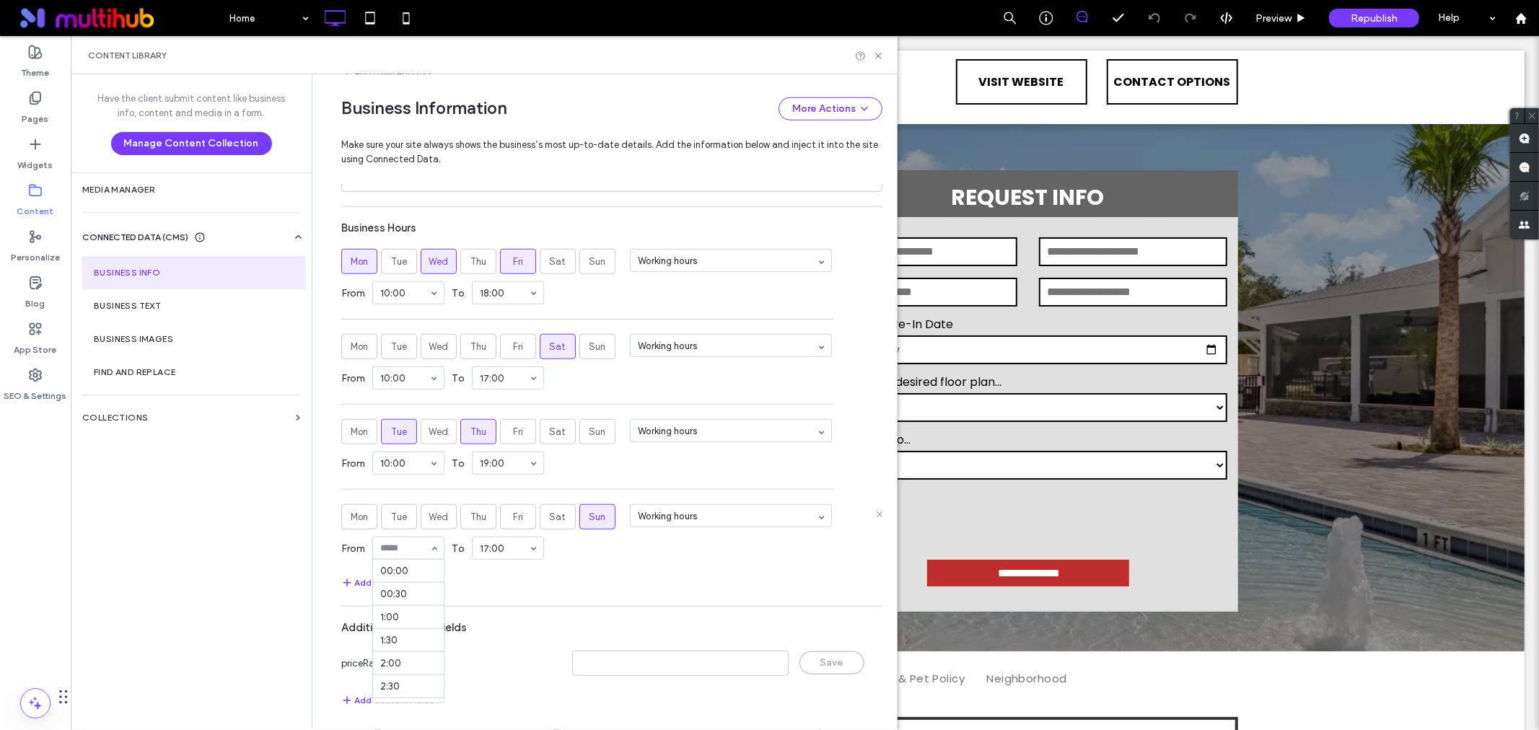
scroll to position [565, 0]
click at [595, 582] on div "Add Hours" at bounding box center [611, 582] width 541 height 17
click at [752, 74] on div "Business Information More Actions Make sure your site always shows the business…" at bounding box center [611, 129] width 541 height 110
click at [1114, 18] on polyline at bounding box center [1117, 17] width 9 height 6
click at [875, 55] on icon at bounding box center [878, 56] width 11 height 11
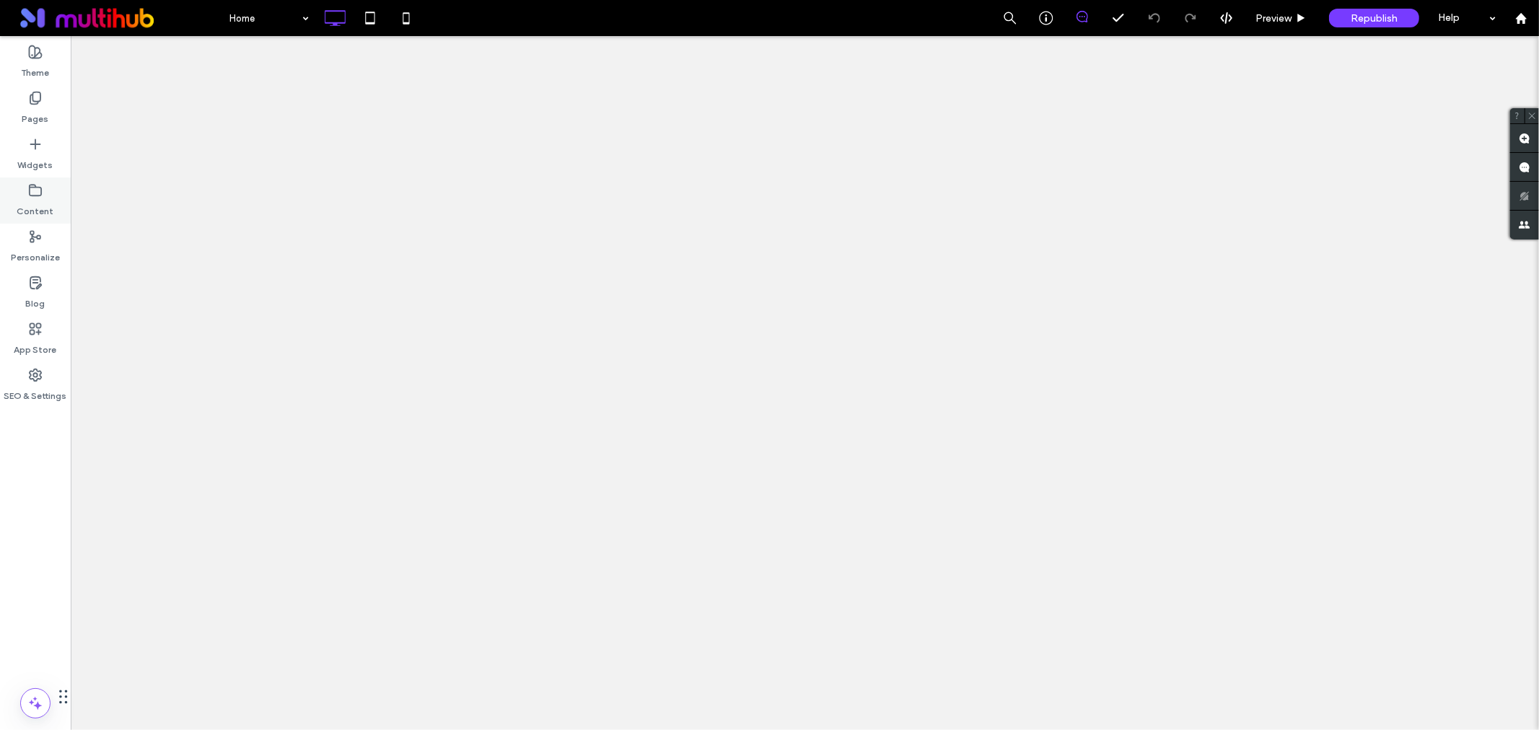
click at [27, 198] on label "Content" at bounding box center [35, 208] width 37 height 20
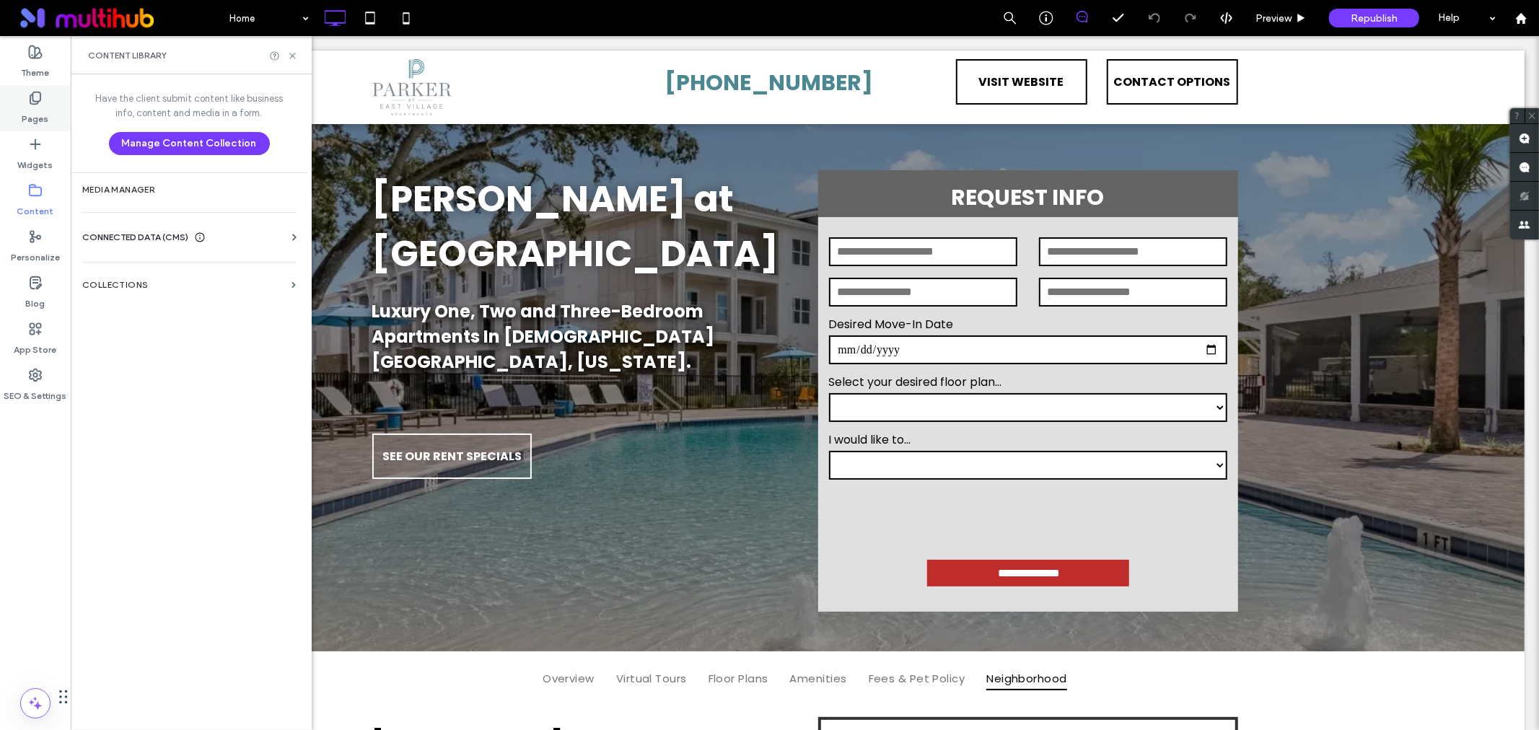
click at [38, 116] on label "Pages" at bounding box center [35, 115] width 27 height 20
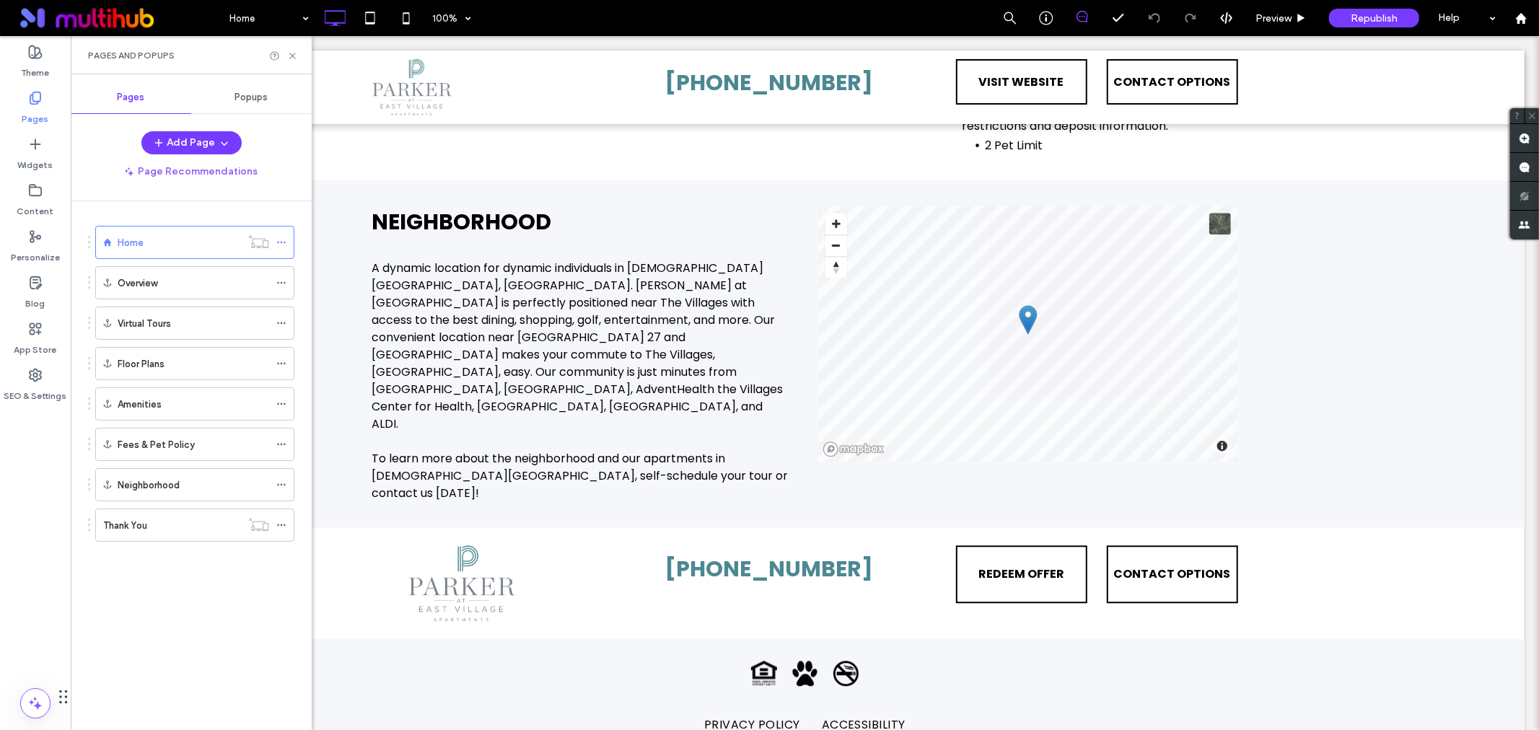
scroll to position [2940, 0]
click at [258, 97] on span "Popups" at bounding box center [251, 98] width 33 height 12
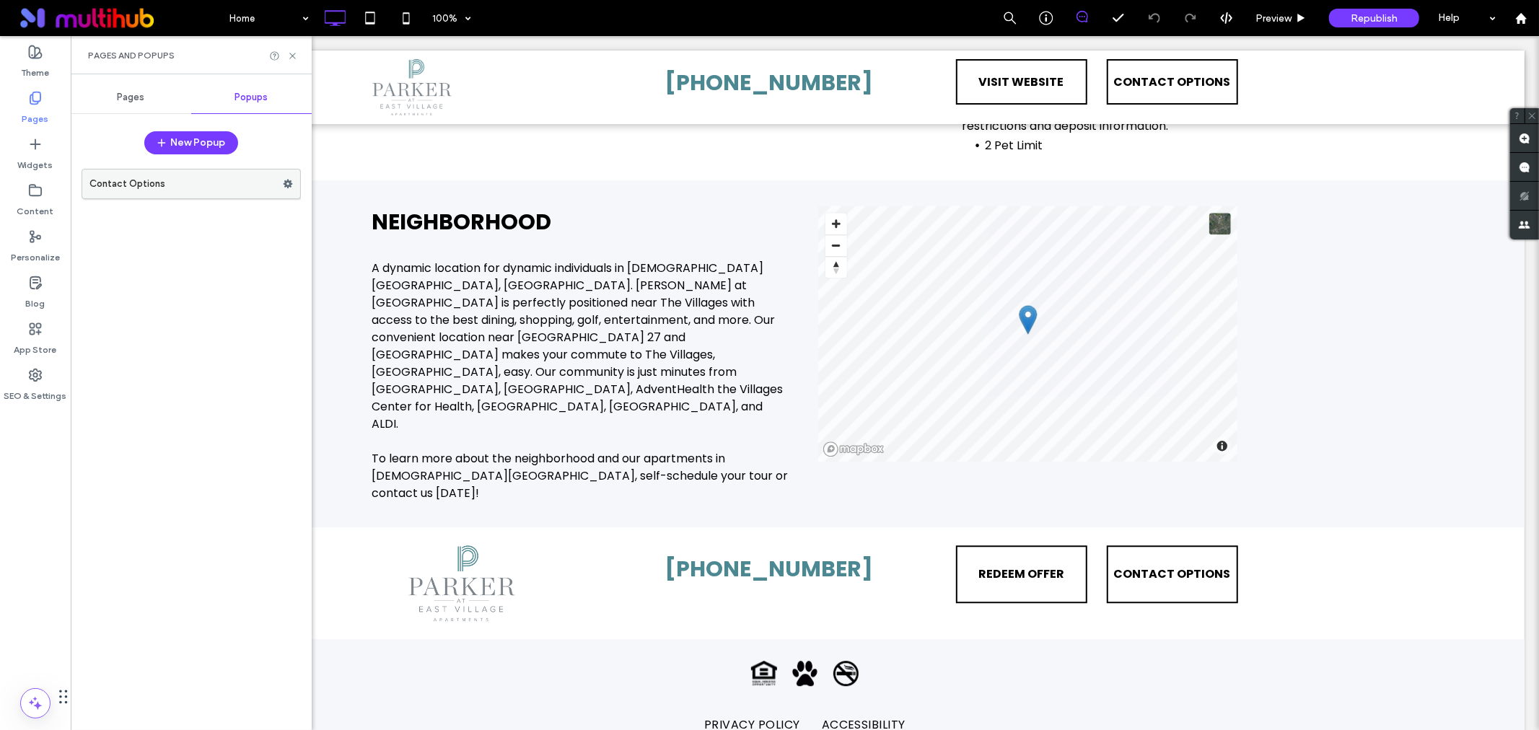
click at [139, 183] on label "Contact Options" at bounding box center [185, 184] width 193 height 29
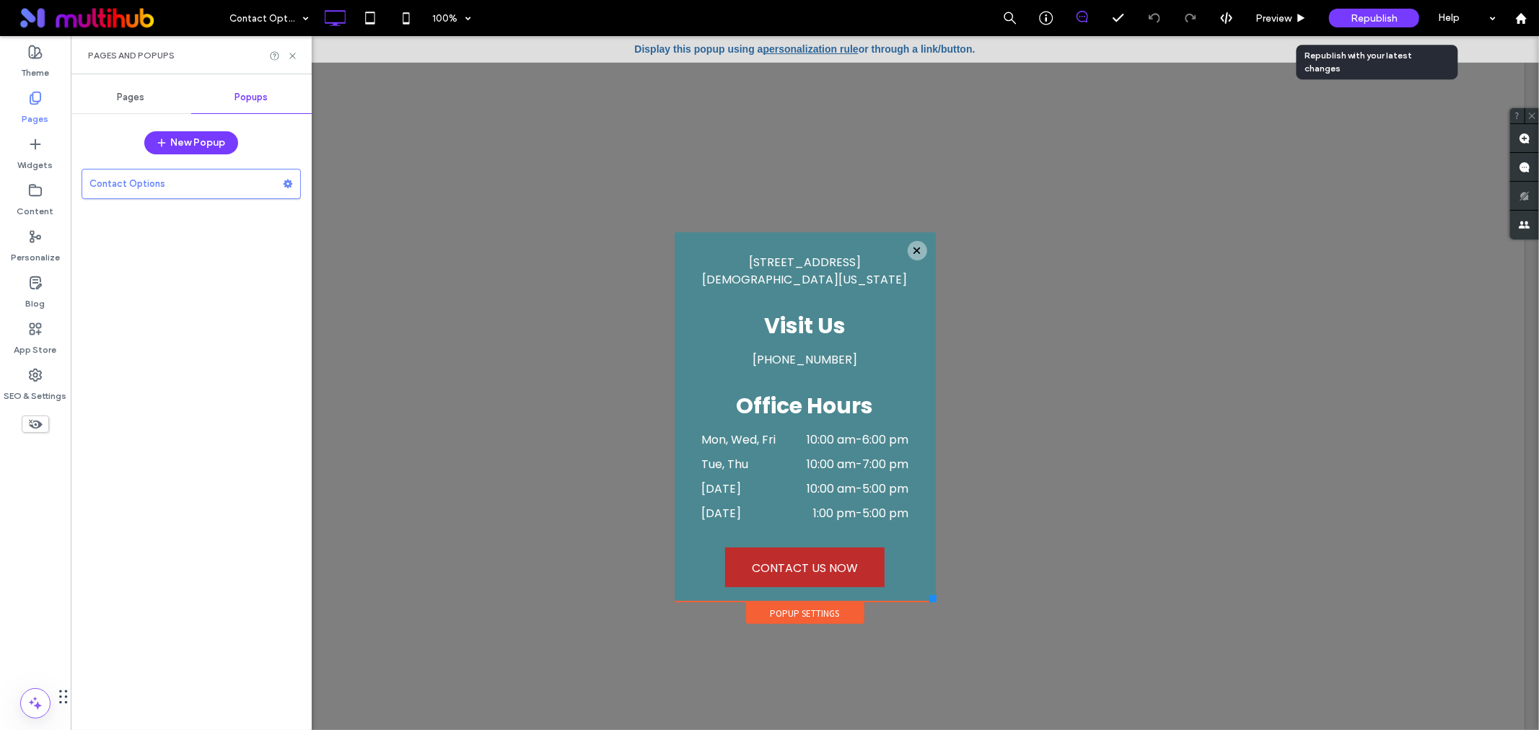
click at [1357, 9] on div "Republish" at bounding box center [1374, 18] width 90 height 19
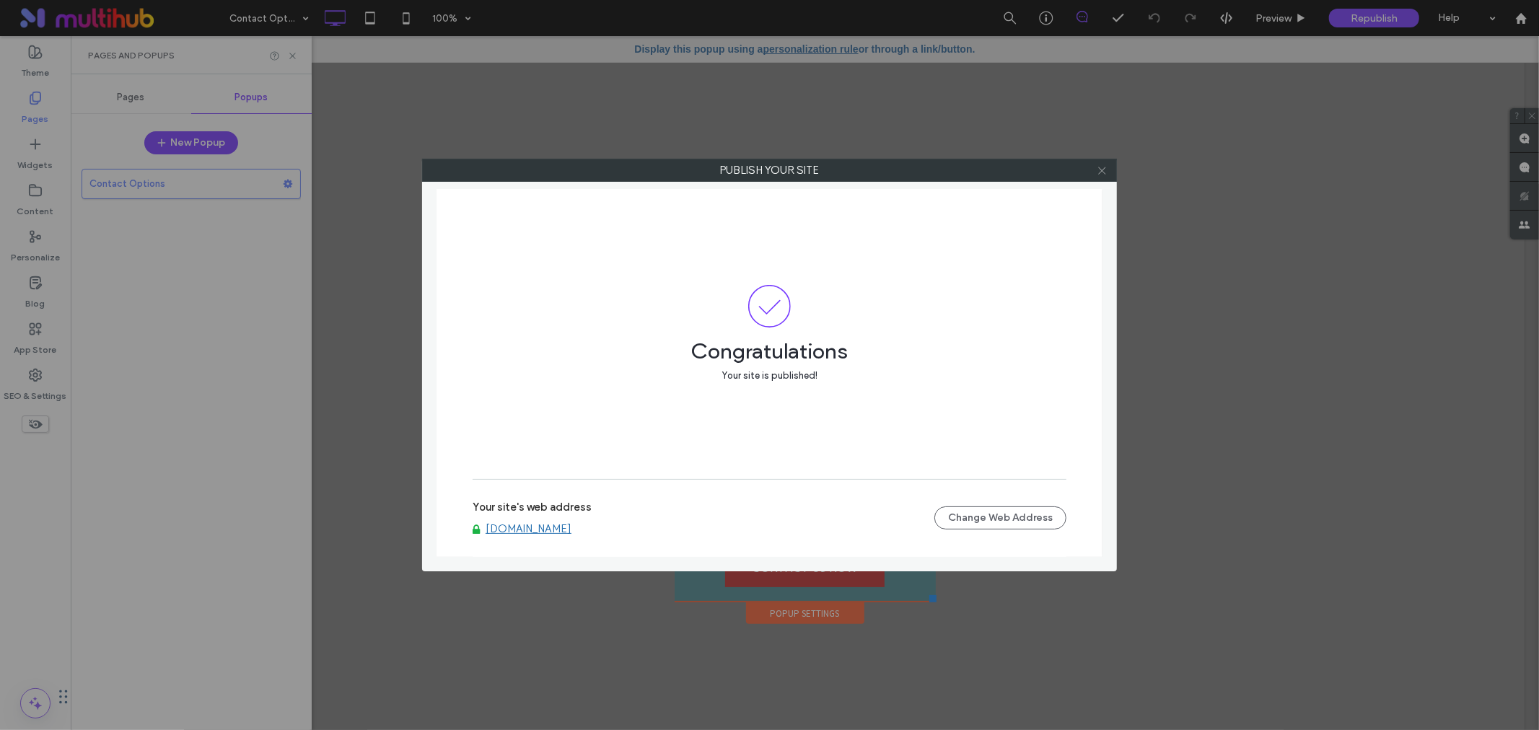
click at [1102, 167] on icon at bounding box center [1102, 170] width 11 height 11
